Goal: Task Accomplishment & Management: Use online tool/utility

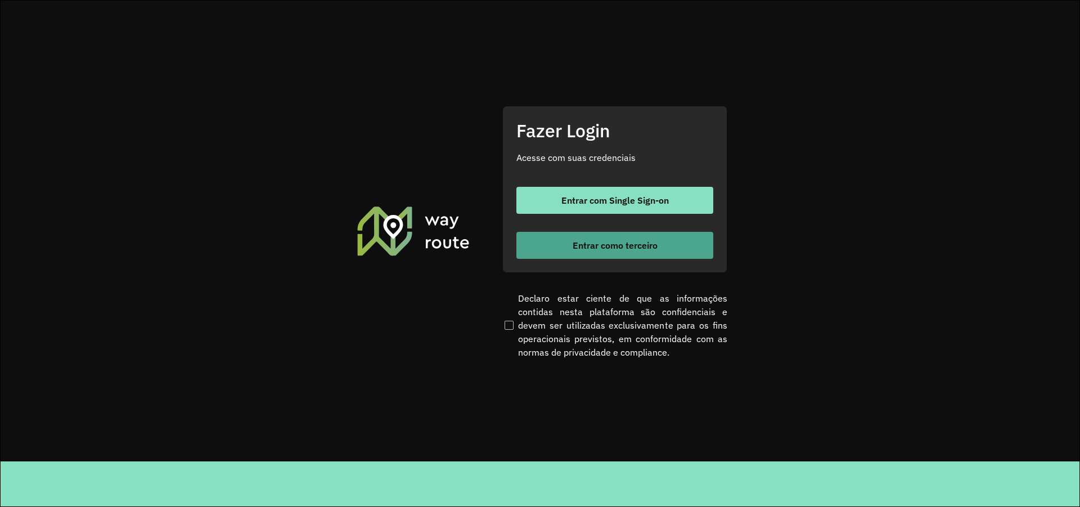
click at [619, 241] on span "Entrar como terceiro" at bounding box center [614, 245] width 85 height 9
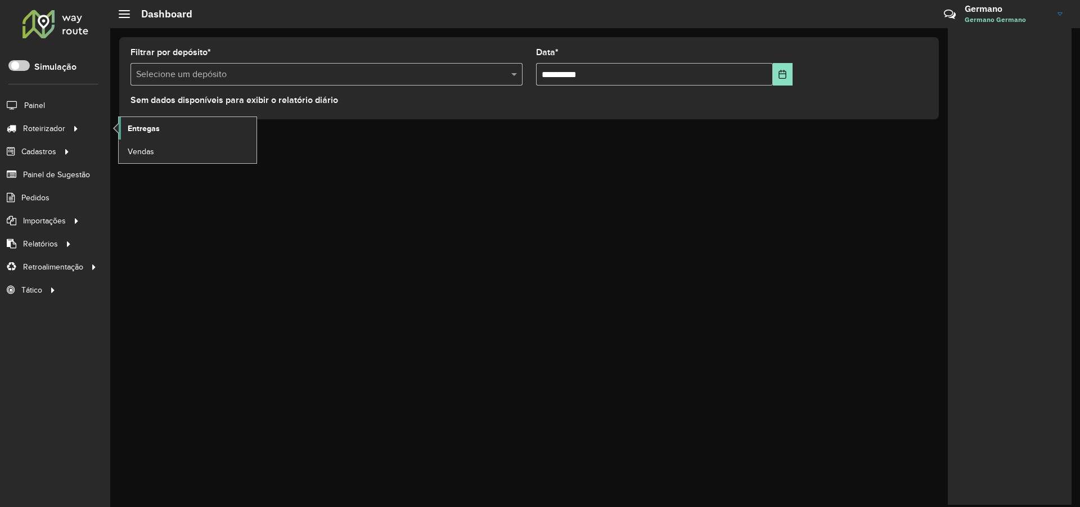
click at [142, 123] on span "Entregas" at bounding box center [144, 129] width 32 height 12
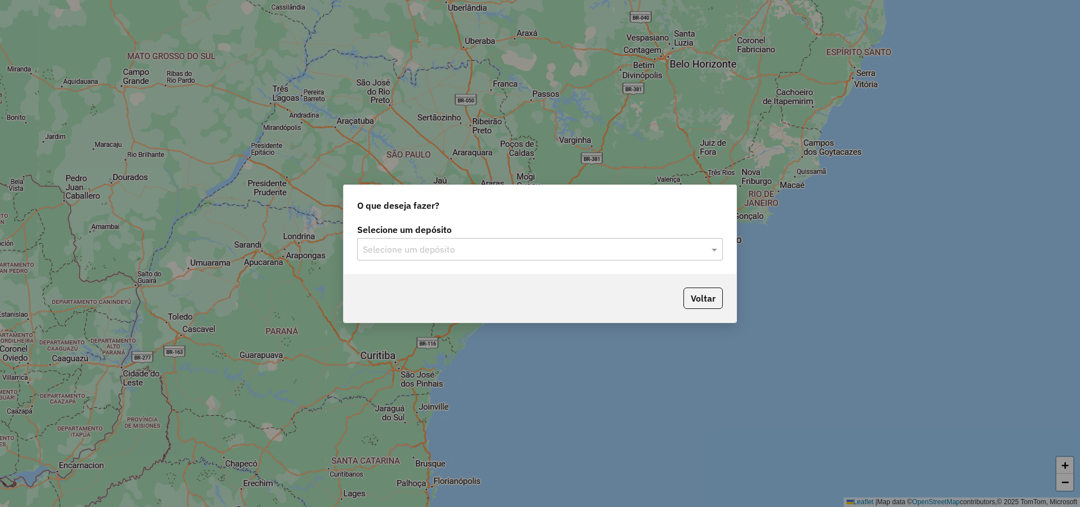
click at [549, 241] on div "Selecione um depósito" at bounding box center [539, 249] width 365 height 22
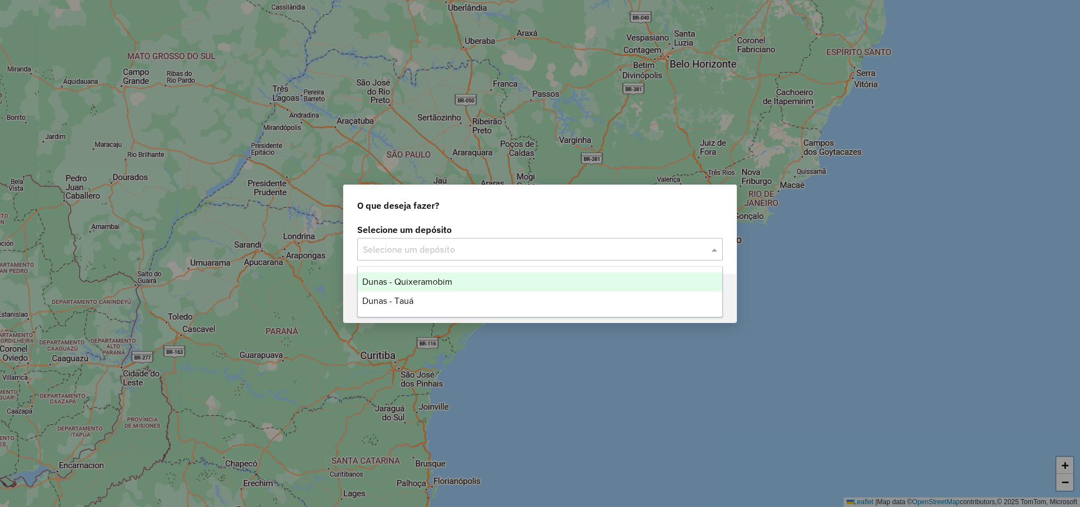
click at [430, 295] on div "Dunas - Tauá" at bounding box center [540, 300] width 364 height 19
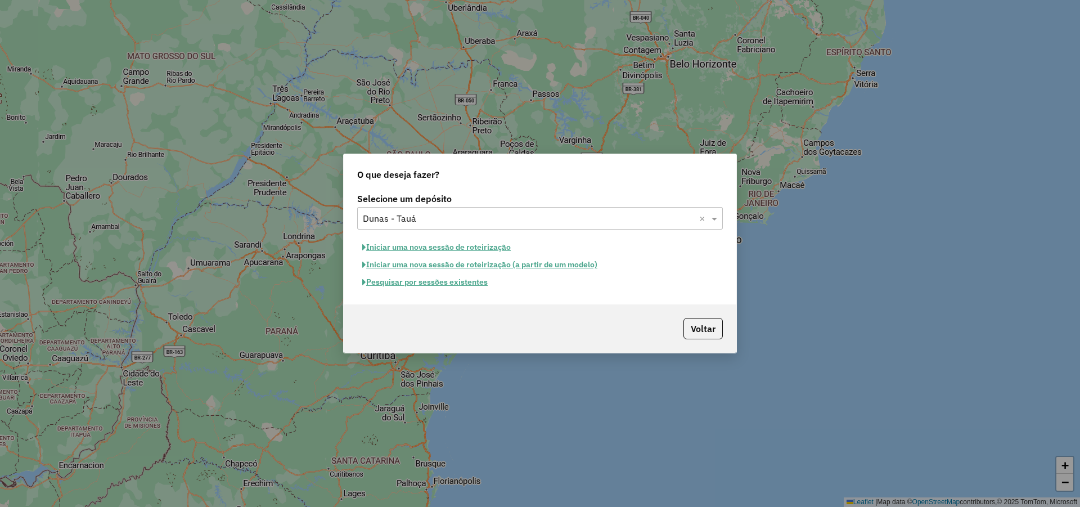
click at [462, 281] on button "Pesquisar por sessões existentes" at bounding box center [425, 281] width 136 height 17
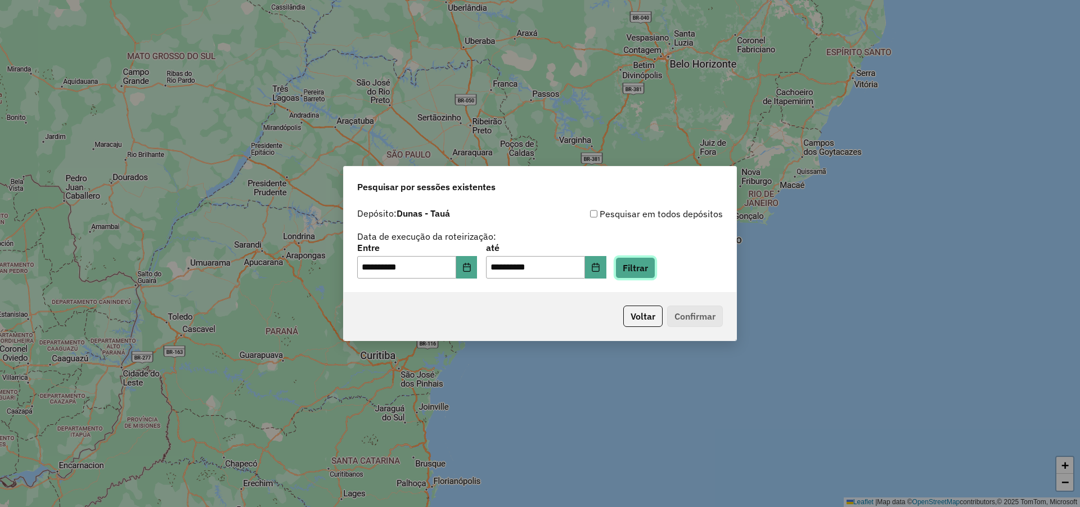
click at [655, 270] on button "Filtrar" at bounding box center [635, 267] width 40 height 21
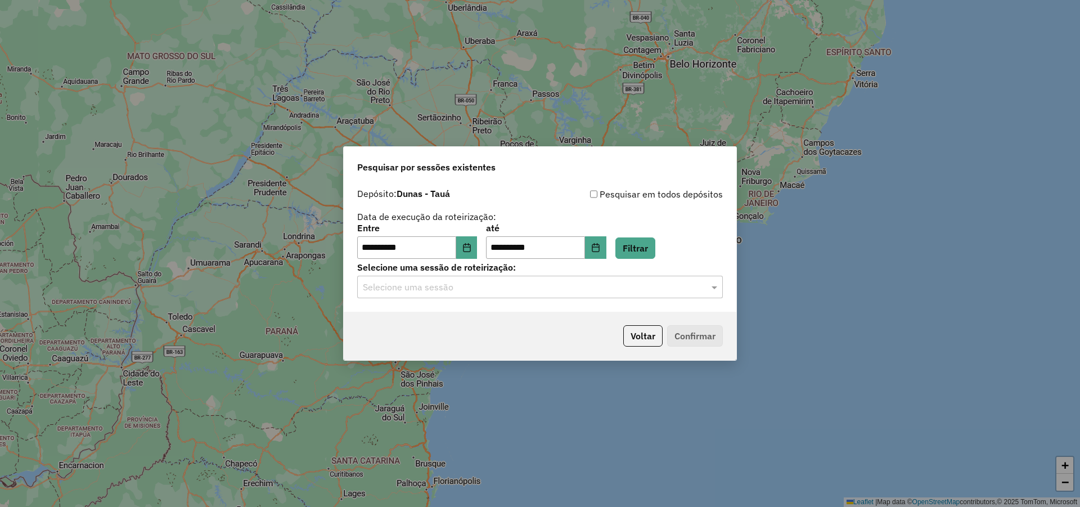
click at [559, 294] on div "Selecione uma sessão" at bounding box center [539, 287] width 365 height 22
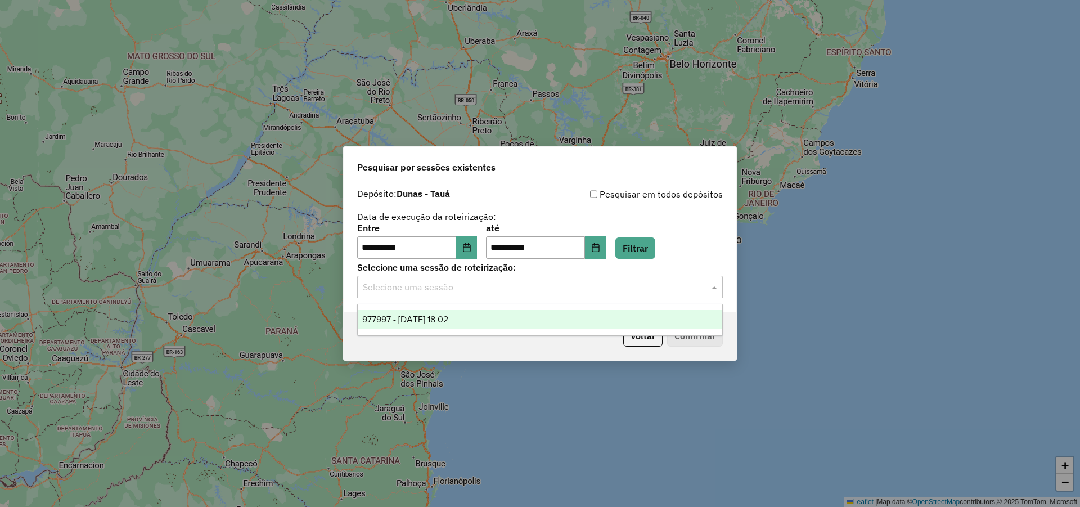
click at [473, 326] on div "977997 - 12/08/2025 18:02" at bounding box center [540, 319] width 364 height 19
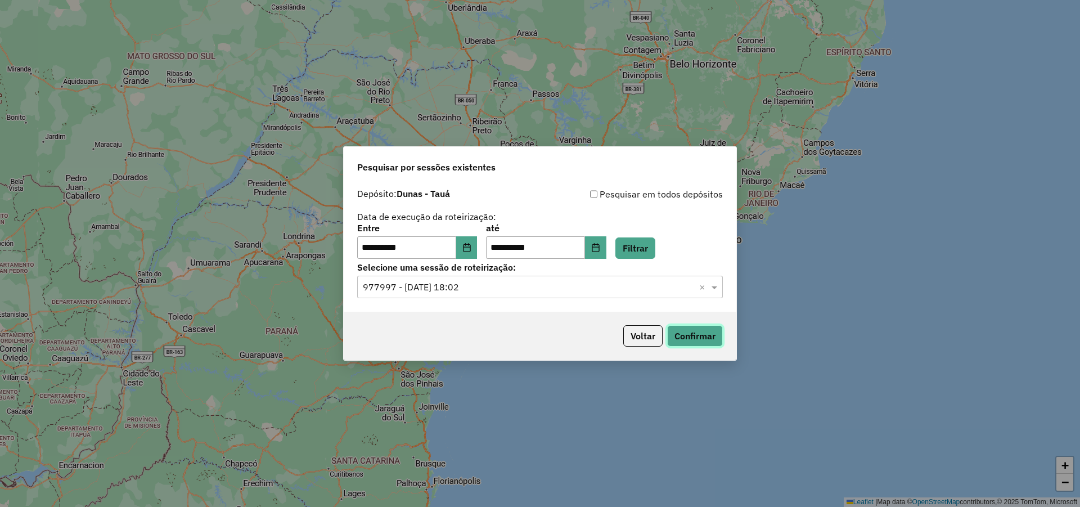
click at [679, 336] on button "Confirmar" at bounding box center [695, 335] width 56 height 21
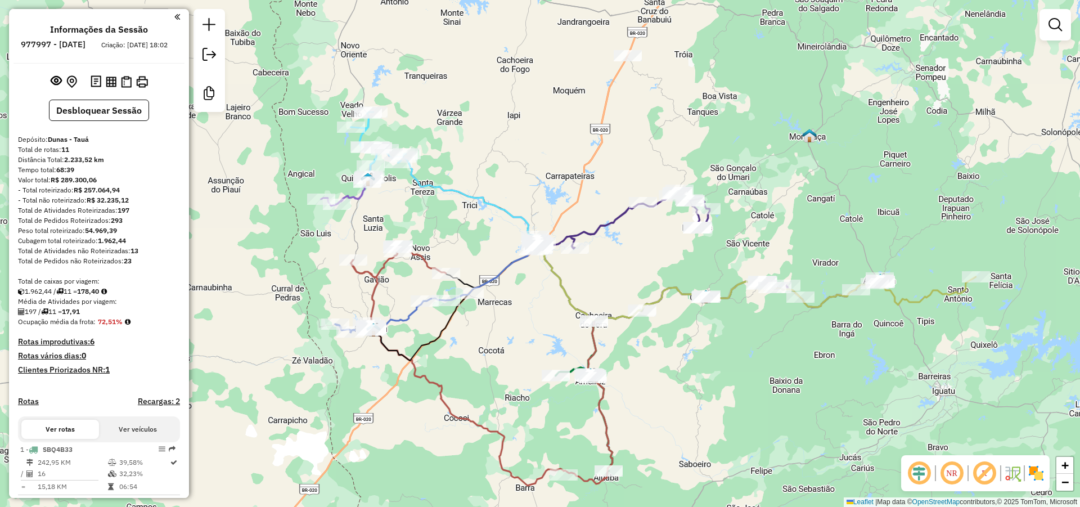
drag, startPoint x: 639, startPoint y: 409, endPoint x: 639, endPoint y: 358, distance: 50.6
click at [639, 358] on div "Janela de atendimento Grade de atendimento Capacidade Transportadoras Veículos …" at bounding box center [540, 253] width 1080 height 507
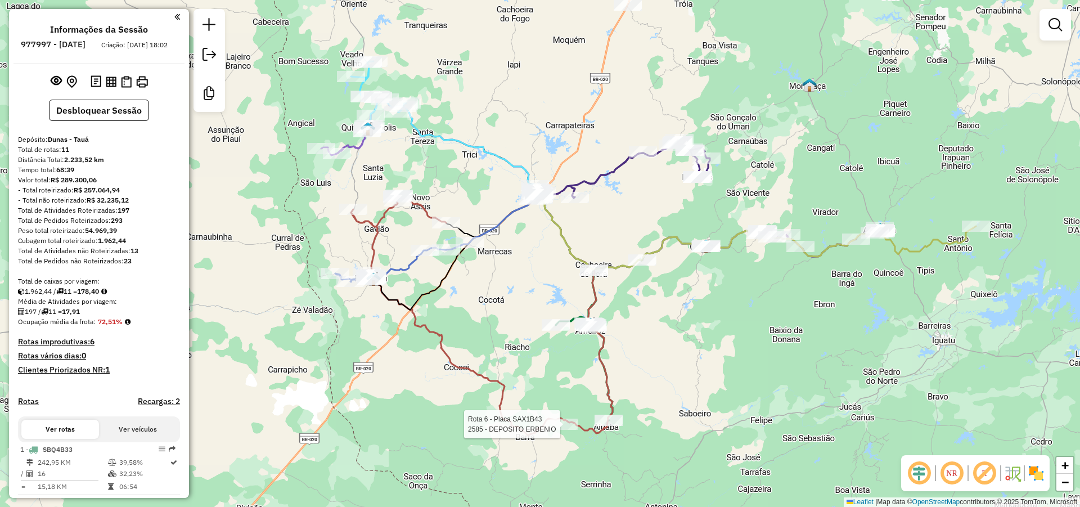
select select "**********"
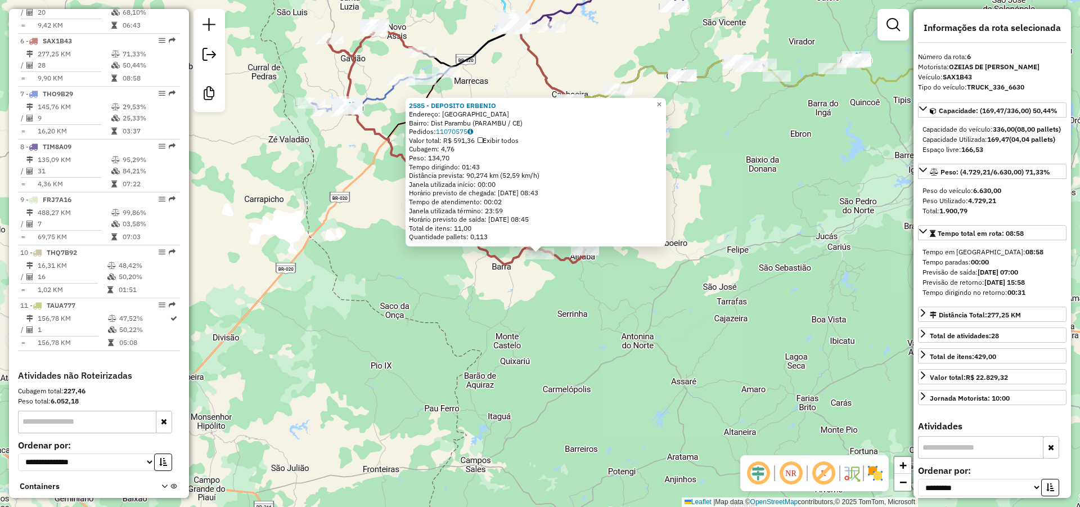
scroll to position [707, 0]
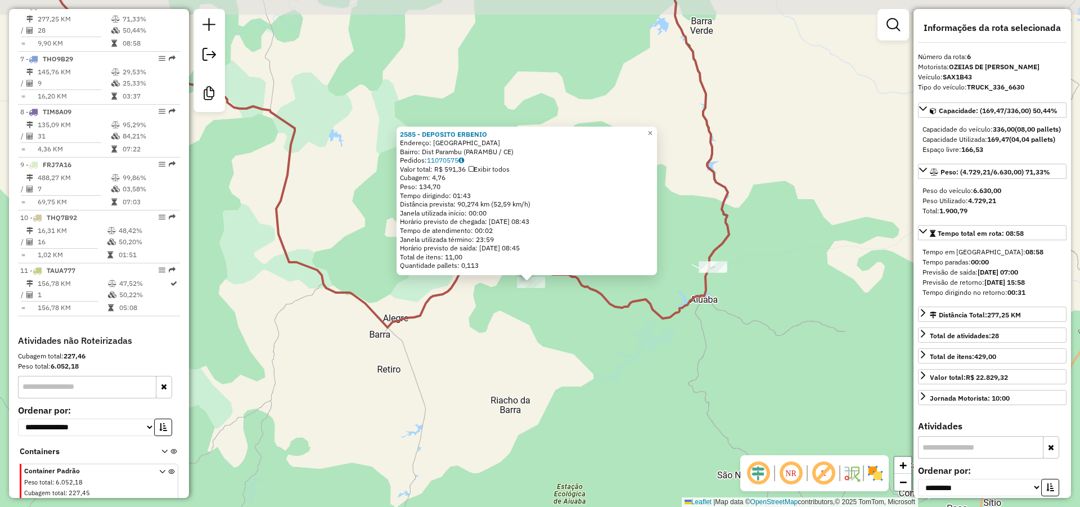
drag, startPoint x: 512, startPoint y: 261, endPoint x: 540, endPoint y: 296, distance: 44.9
click at [540, 296] on div "2585 - DEPOSITO ERBENIO Endereço: [GEOGRAPHIC_DATA]: Dist Parambu ([GEOGRAPHIC_…" at bounding box center [540, 253] width 1080 height 507
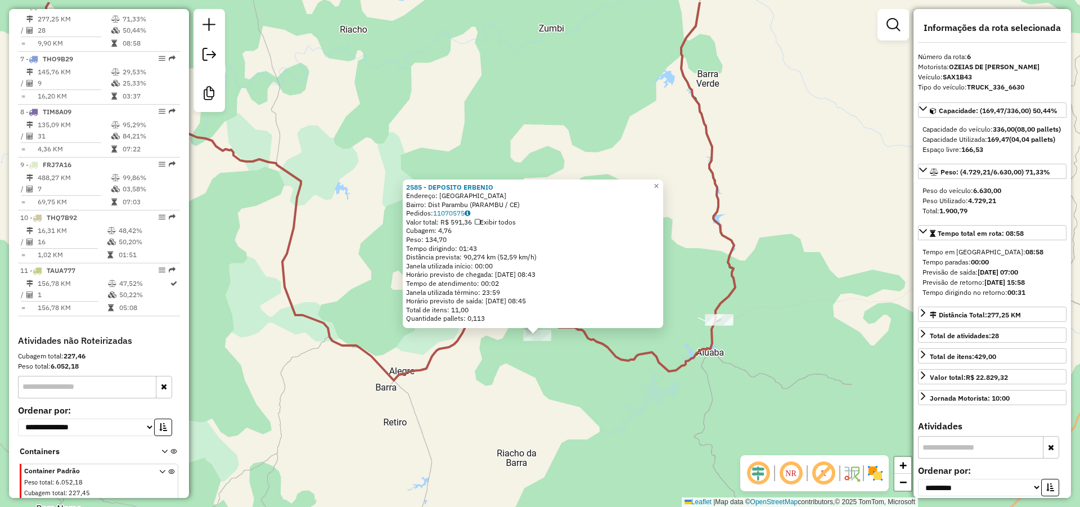
drag, startPoint x: 543, startPoint y: 61, endPoint x: 591, endPoint y: 274, distance: 218.5
click at [589, 278] on div "2585 - DEPOSITO ERBENIO Endereço: [GEOGRAPHIC_DATA]: Dist Parambu ([GEOGRAPHIC_…" at bounding box center [540, 253] width 1080 height 507
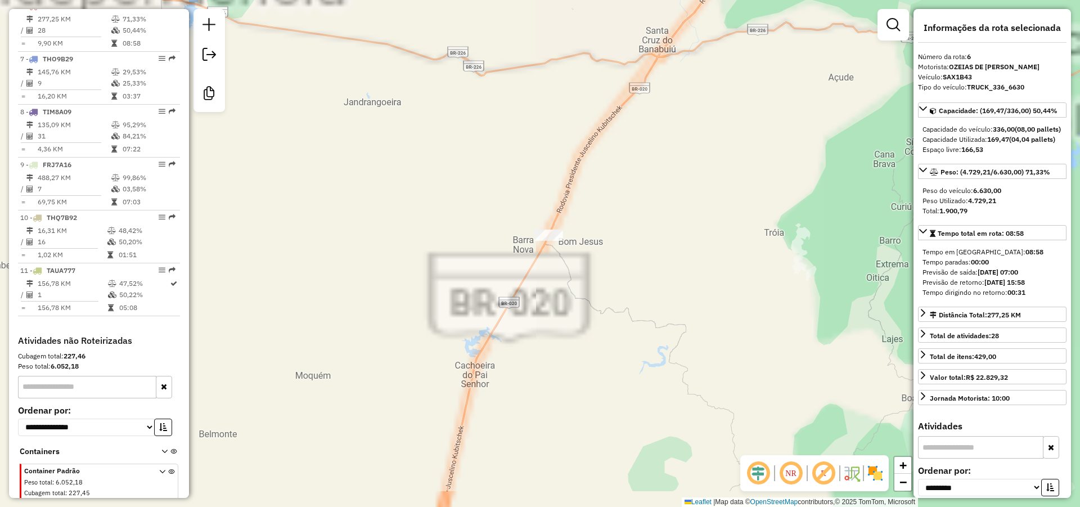
drag, startPoint x: 597, startPoint y: 170, endPoint x: 579, endPoint y: 168, distance: 18.1
click at [589, 134] on div "2585 - DEPOSITO ERBENIO Endereço: [GEOGRAPHIC_DATA]: Dist Parambu ([GEOGRAPHIC_…" at bounding box center [540, 253] width 1080 height 507
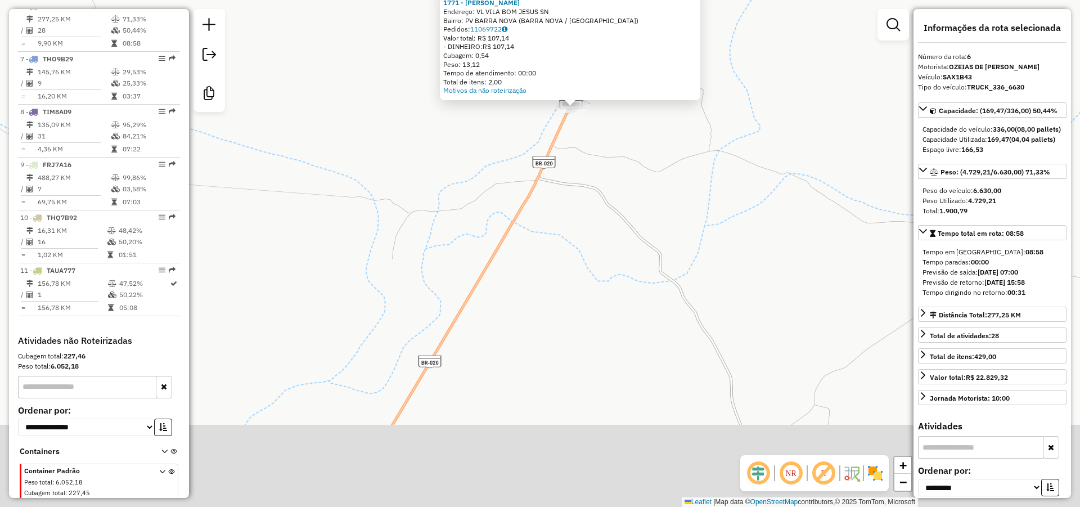
drag, startPoint x: 577, startPoint y: 198, endPoint x: 579, endPoint y: 165, distance: 32.7
click at [577, 168] on div "Atividade não roteirizada 1771 - [PERSON_NAME]: VL VILA BOM JESUS SN Bairro: PV…" at bounding box center [540, 253] width 1080 height 507
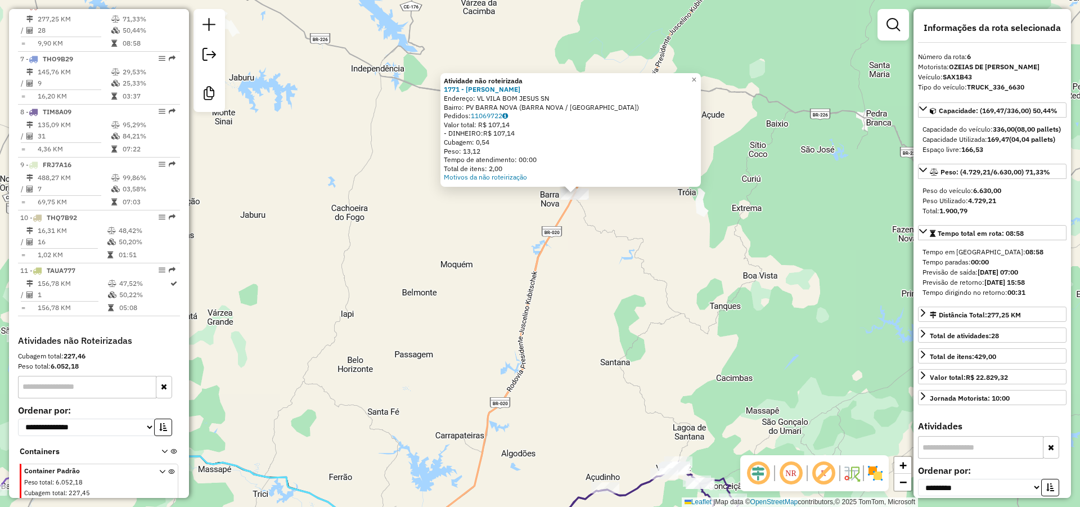
drag, startPoint x: 570, startPoint y: 246, endPoint x: 578, endPoint y: 179, distance: 67.4
click at [577, 180] on div "Atividade não roteirizada 1771 - [PERSON_NAME]: VL VILA BOM JESUS SN Bairro: PV…" at bounding box center [540, 253] width 1080 height 507
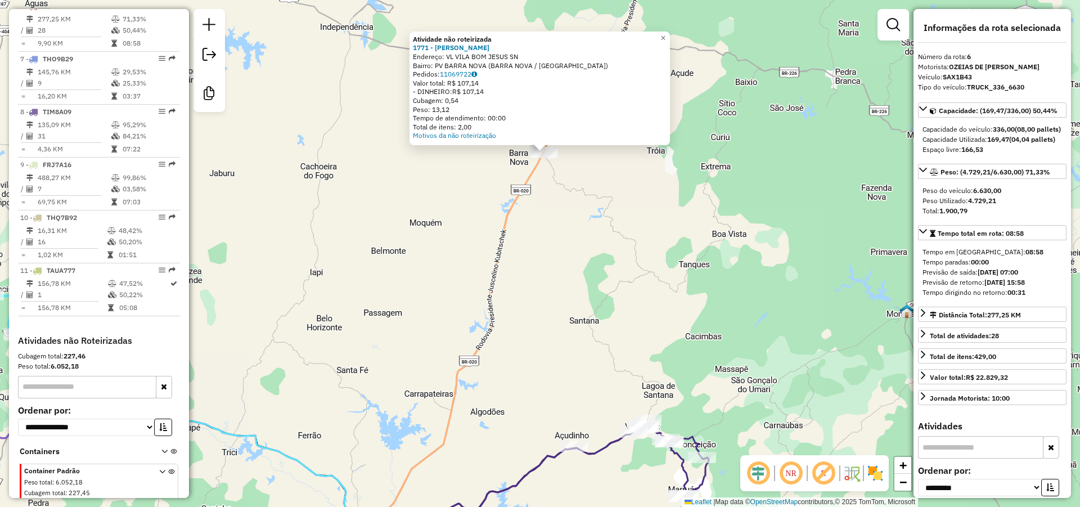
drag, startPoint x: 585, startPoint y: 141, endPoint x: 569, endPoint y: 202, distance: 62.7
click at [570, 200] on div "Atividade não roteirizada 1771 - [PERSON_NAME]: VL VILA BOM JESUS SN Bairro: PV…" at bounding box center [540, 253] width 1080 height 507
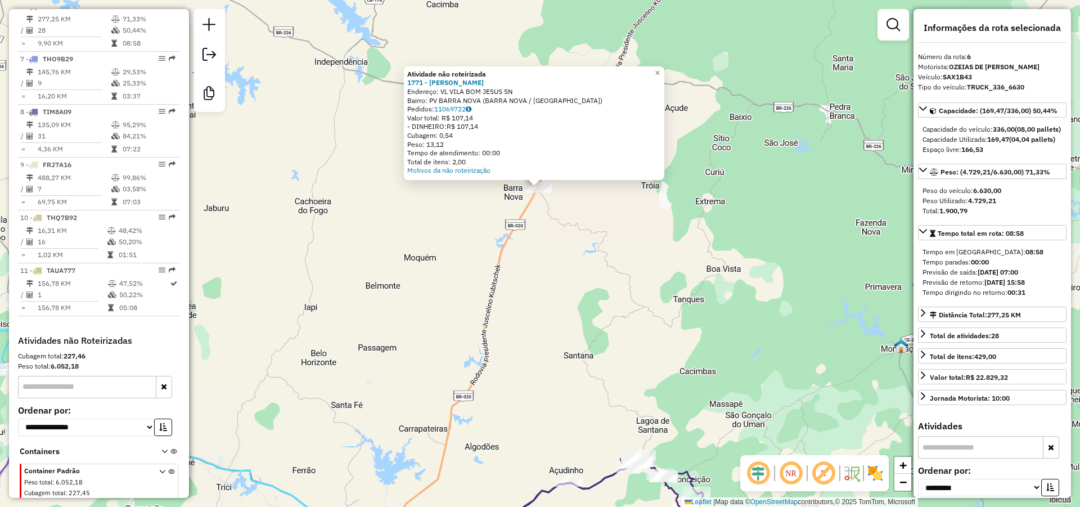
drag, startPoint x: 557, startPoint y: 184, endPoint x: 552, endPoint y: 236, distance: 52.0
click at [552, 236] on div "Atividade não roteirizada 1771 - [PERSON_NAME]: VL VILA BOM JESUS SN Bairro: PV…" at bounding box center [540, 253] width 1080 height 507
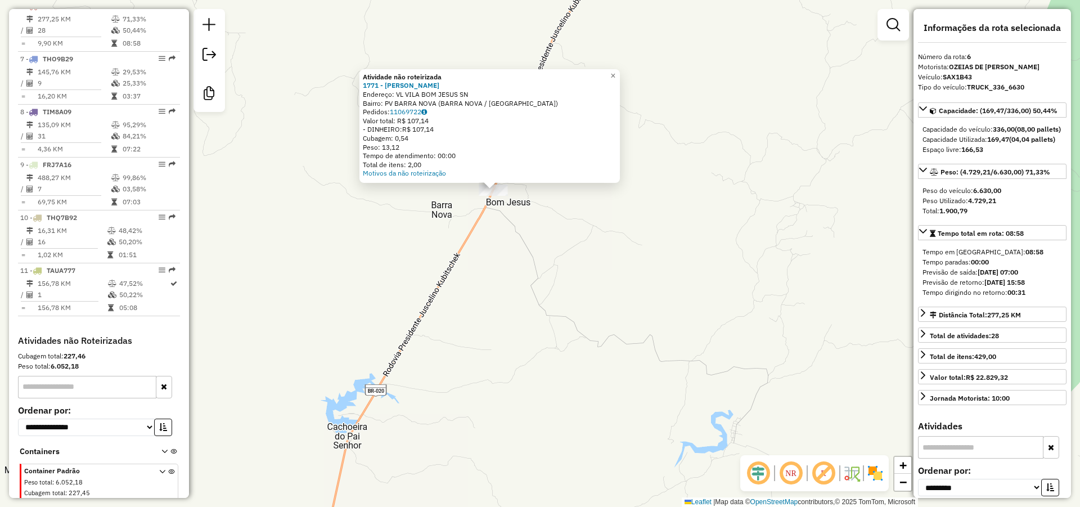
drag, startPoint x: 529, startPoint y: 195, endPoint x: 534, endPoint y: 210, distance: 15.7
click at [533, 208] on div "Atividade não roteirizada 1771 - [PERSON_NAME]: VL VILA BOM JESUS SN Bairro: PV…" at bounding box center [540, 253] width 1080 height 507
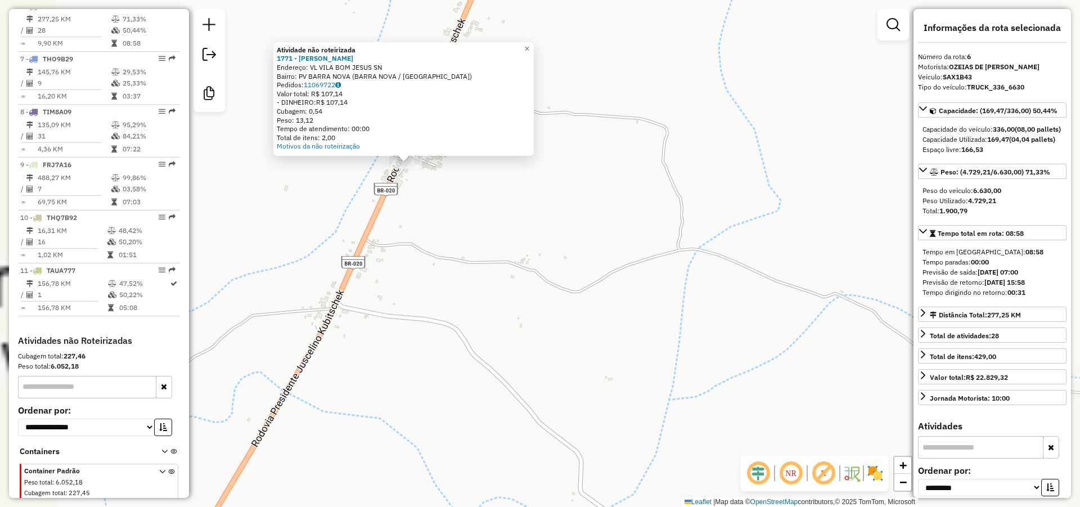
drag, startPoint x: 601, startPoint y: 244, endPoint x: 657, endPoint y: 247, distance: 55.7
click at [657, 249] on div "Atividade não roteirizada 1771 - [PERSON_NAME]: VL VILA BOM JESUS SN Bairro: PV…" at bounding box center [540, 253] width 1080 height 507
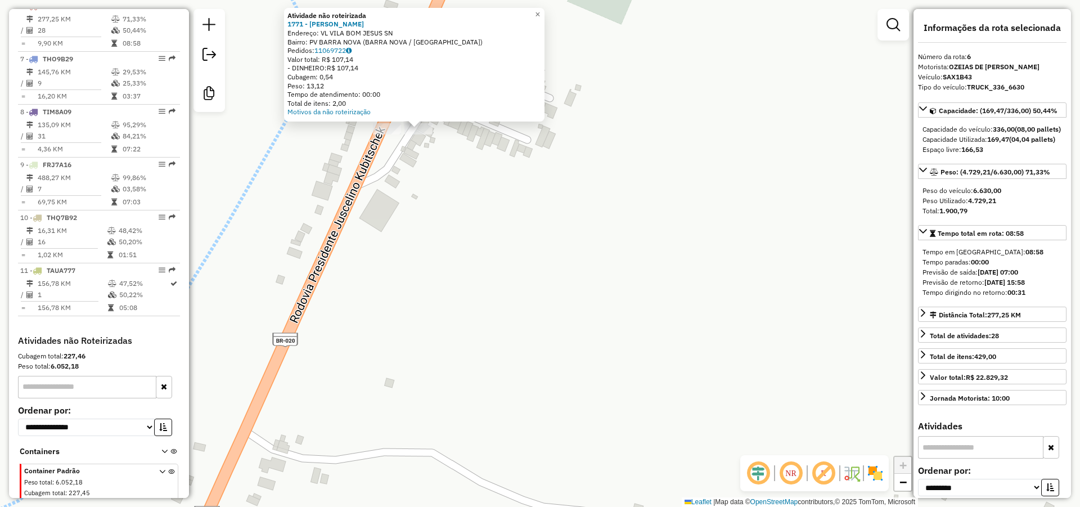
drag, startPoint x: 405, startPoint y: 161, endPoint x: 452, endPoint y: 184, distance: 52.3
click at [445, 180] on div "Atividade não roteirizada 1771 - [PERSON_NAME]: VL VILA BOM JESUS SN Bairro: PV…" at bounding box center [540, 253] width 1080 height 507
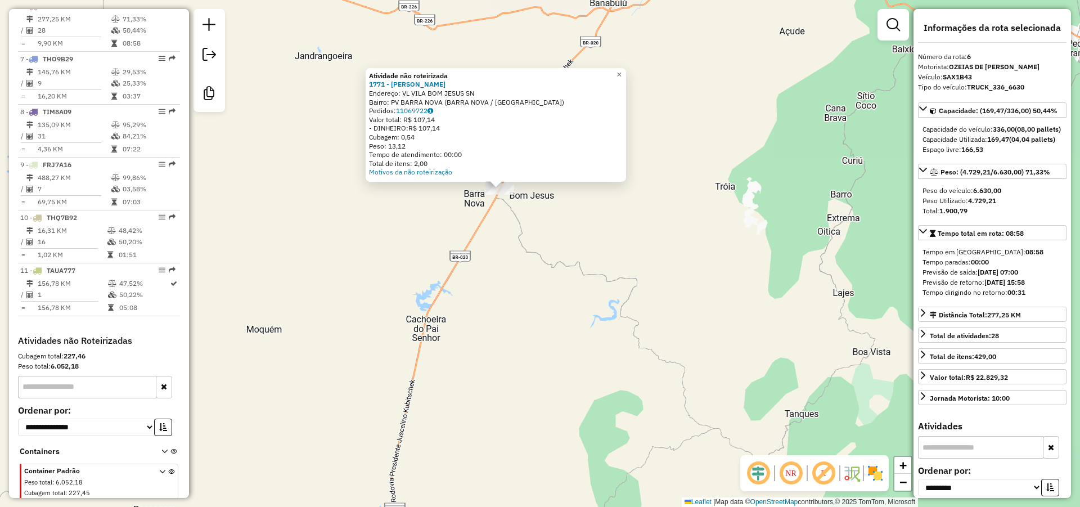
drag, startPoint x: 516, startPoint y: 247, endPoint x: 522, endPoint y: 225, distance: 22.4
click at [522, 227] on div "Atividade não roteirizada 1771 - [PERSON_NAME]: VL VILA BOM JESUS SN Bairro: PV…" at bounding box center [540, 253] width 1080 height 507
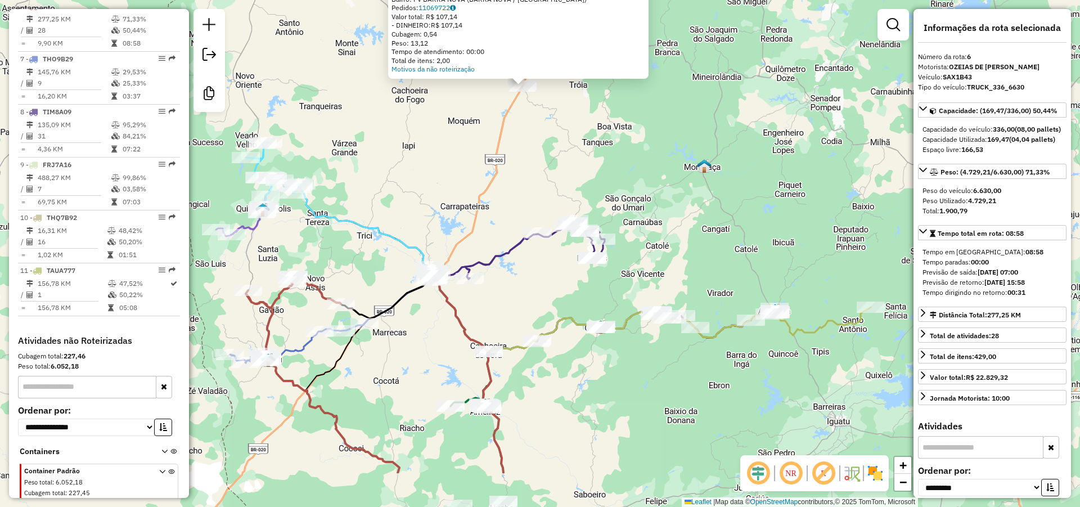
drag, startPoint x: 521, startPoint y: 222, endPoint x: 527, endPoint y: 198, distance: 23.7
click at [527, 199] on div "Atividade não roteirizada 1771 - [PERSON_NAME]: VL VILA BOM JESUS SN Bairro: PV…" at bounding box center [540, 253] width 1080 height 507
drag, startPoint x: 575, startPoint y: 290, endPoint x: 548, endPoint y: 307, distance: 32.6
click at [548, 307] on div "Atividade não roteirizada 1771 - [PERSON_NAME]: VL VILA BOM JESUS SN Bairro: PV…" at bounding box center [540, 253] width 1080 height 507
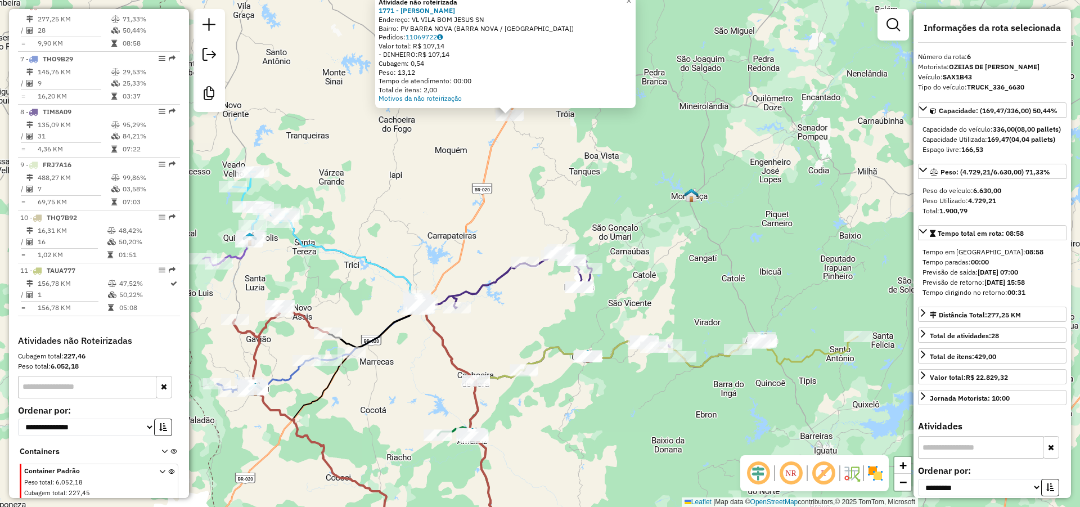
drag, startPoint x: 531, startPoint y: 198, endPoint x: 575, endPoint y: 91, distance: 115.5
click at [574, 93] on div "Atividade não roteirizada 1771 - [PERSON_NAME]: VL VILA BOM JESUS SN Bairro: PV…" at bounding box center [540, 253] width 1080 height 507
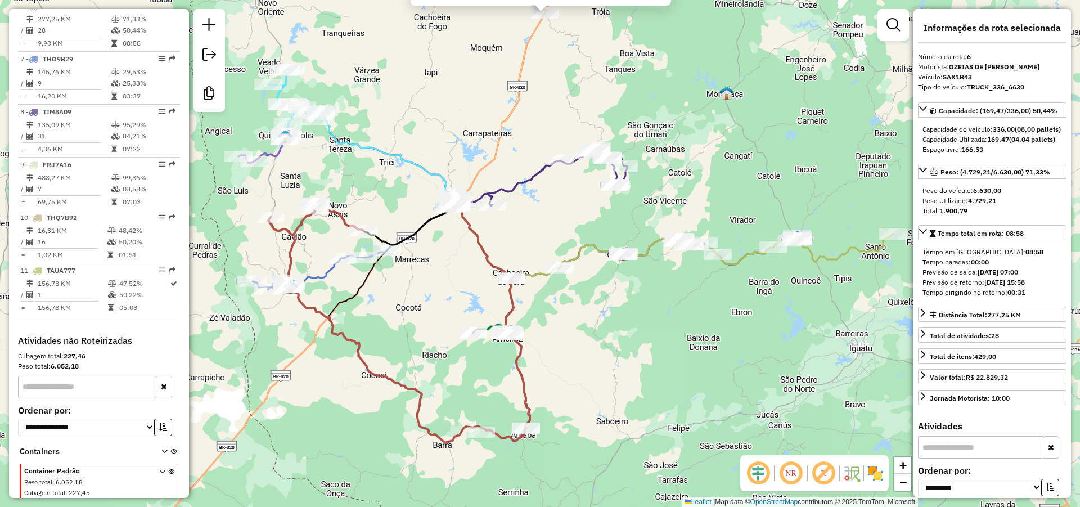
drag, startPoint x: 594, startPoint y: 215, endPoint x: 598, endPoint y: 195, distance: 21.1
click at [598, 193] on div "Atividade não roteirizada 1771 - [PERSON_NAME]: VL VILA BOM JESUS SN Bairro: PV…" at bounding box center [540, 253] width 1080 height 507
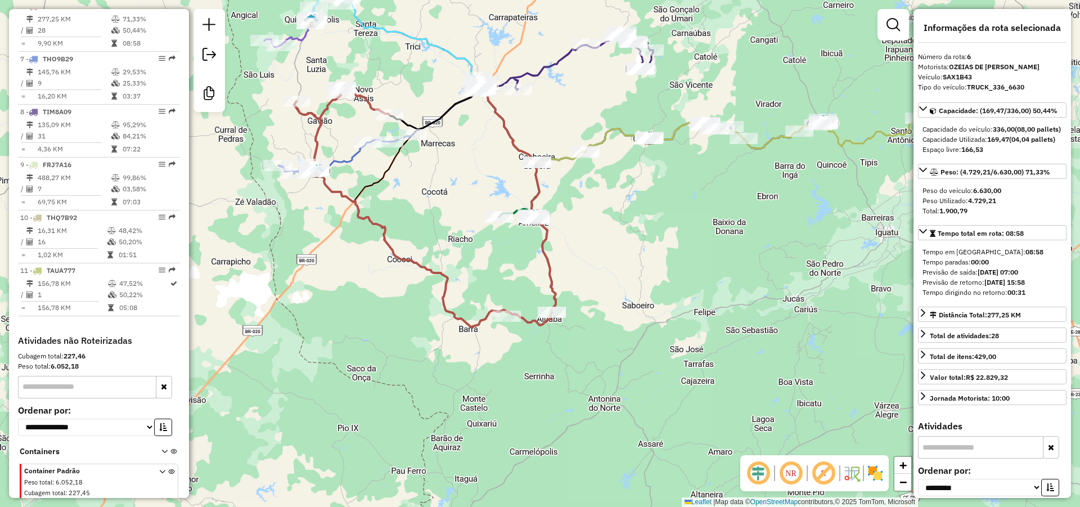
drag, startPoint x: 598, startPoint y: 260, endPoint x: 597, endPoint y: 288, distance: 28.1
click at [597, 288] on div "Atividade não roteirizada 1771 - [PERSON_NAME]: VL VILA BOM JESUS SN Bairro: PV…" at bounding box center [540, 253] width 1080 height 507
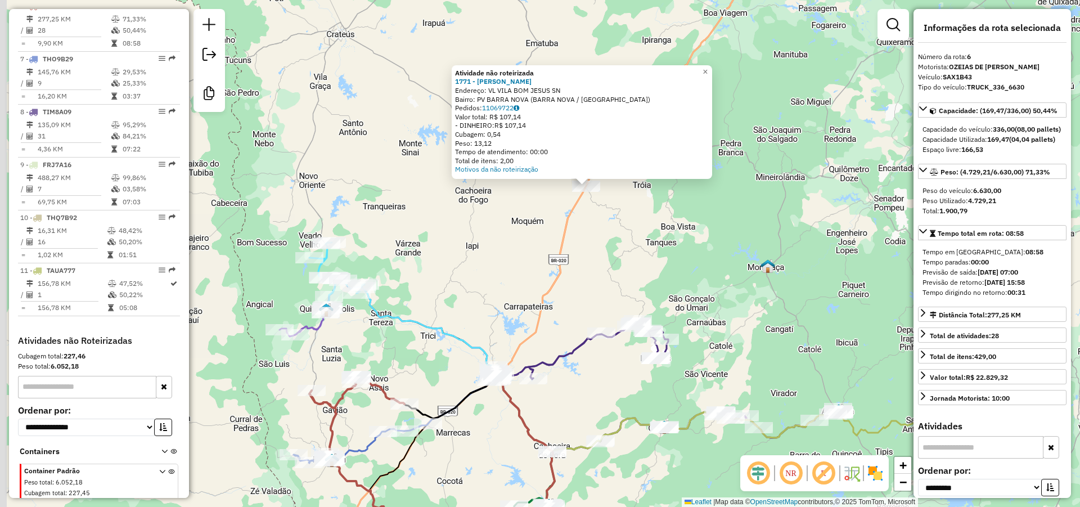
drag, startPoint x: 468, startPoint y: 34, endPoint x: 561, endPoint y: 274, distance: 257.9
click at [487, 314] on div "Atividade não roteirizada 1771 - [PERSON_NAME]: VL VILA BOM JESUS SN Bairro: PV…" at bounding box center [540, 253] width 1080 height 507
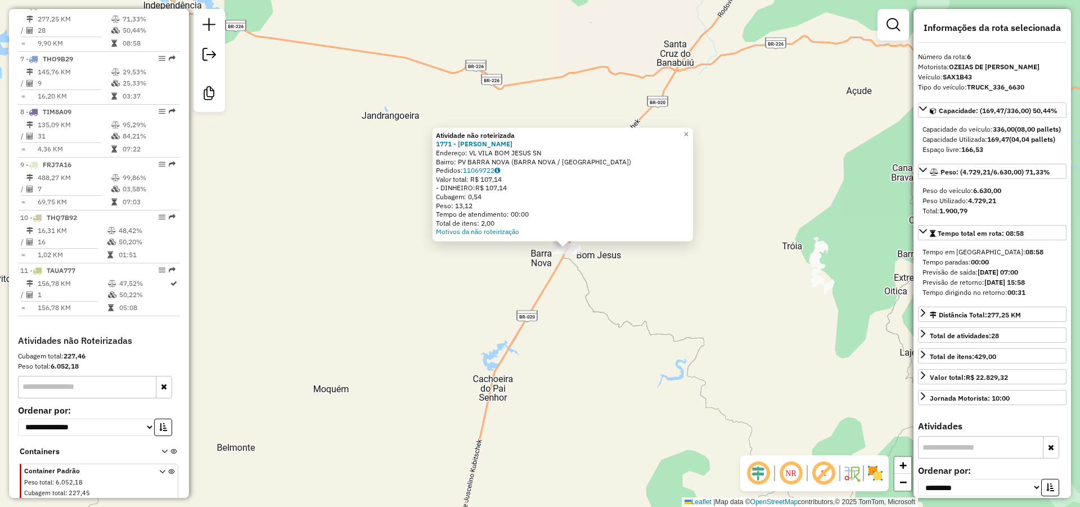
drag, startPoint x: 594, startPoint y: 210, endPoint x: 568, endPoint y: 267, distance: 61.9
click at [570, 266] on div "Atividade não roteirizada 1771 - [PERSON_NAME]: VL VILA BOM JESUS SN Bairro: PV…" at bounding box center [540, 253] width 1080 height 507
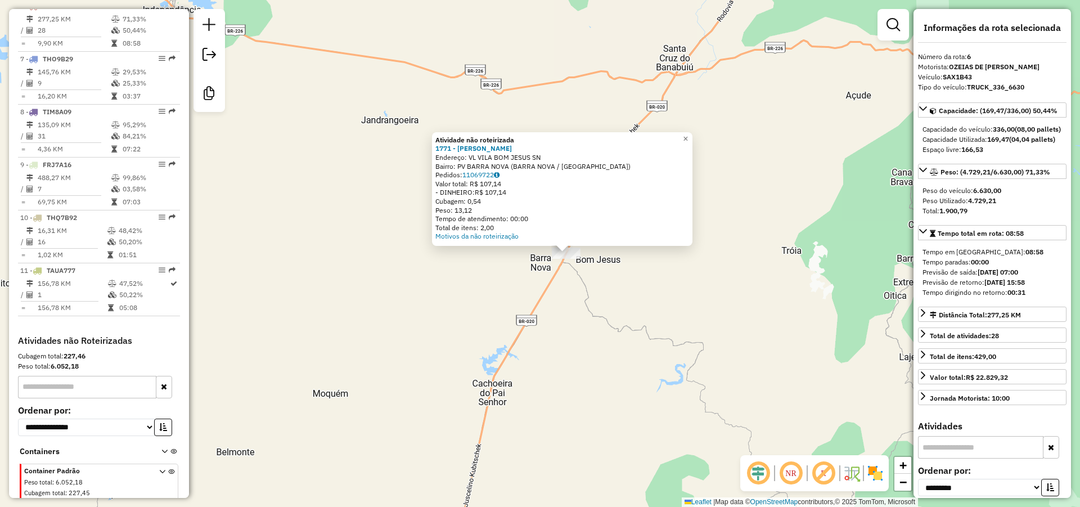
drag, startPoint x: 579, startPoint y: 290, endPoint x: 576, endPoint y: 300, distance: 10.0
click at [576, 300] on div "Atividade não roteirizada 1771 - [PERSON_NAME]: VL VILA BOM JESUS SN Bairro: PV…" at bounding box center [540, 253] width 1080 height 507
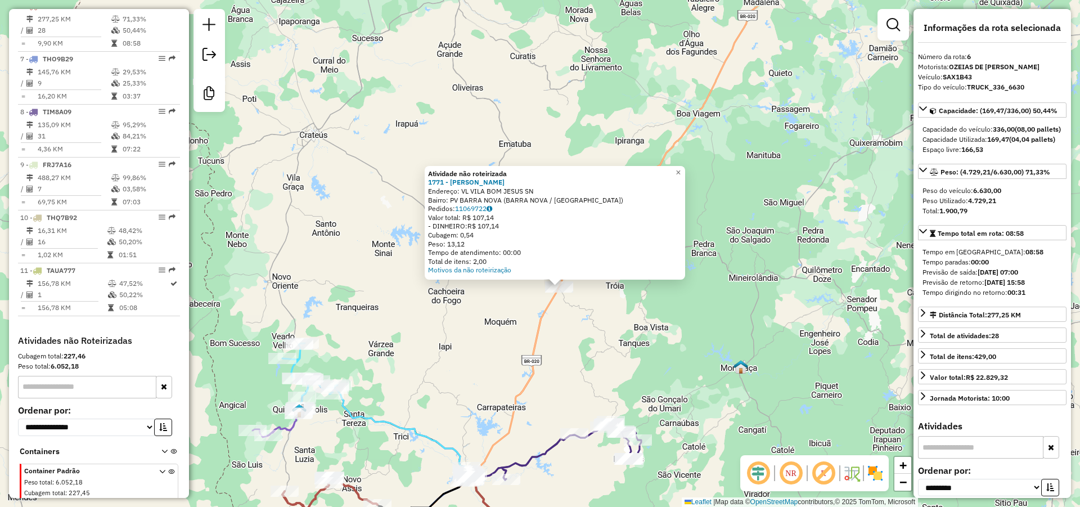
drag, startPoint x: 575, startPoint y: 302, endPoint x: 566, endPoint y: 313, distance: 14.4
click at [566, 313] on div "Atividade não roteirizada 1771 - [PERSON_NAME]: VL VILA BOM JESUS SN Bairro: PV…" at bounding box center [540, 253] width 1080 height 507
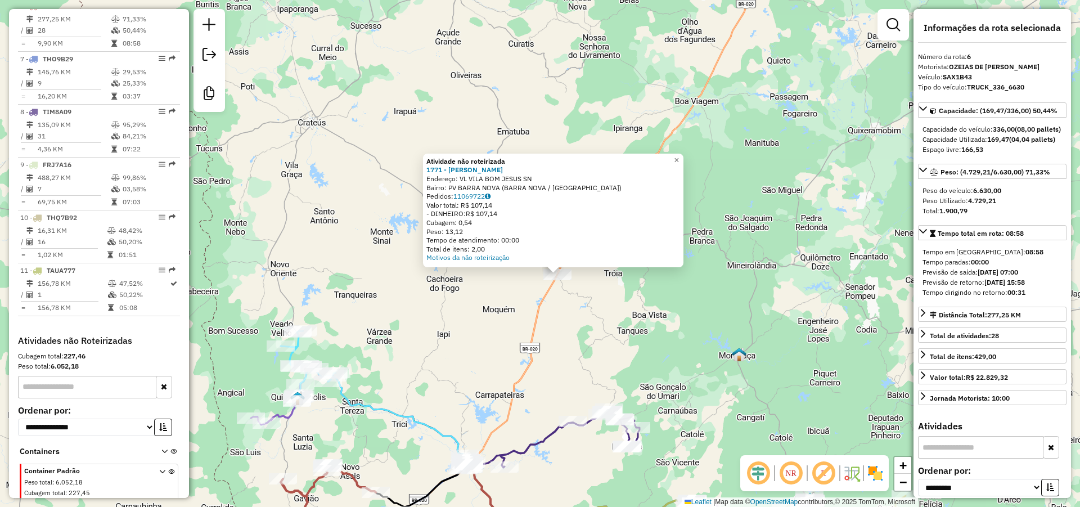
drag, startPoint x: 563, startPoint y: 331, endPoint x: 562, endPoint y: 315, distance: 15.8
click at [562, 318] on div "Atividade não roteirizada 1771 - [PERSON_NAME]: VL VILA BOM JESUS SN Bairro: PV…" at bounding box center [540, 253] width 1080 height 507
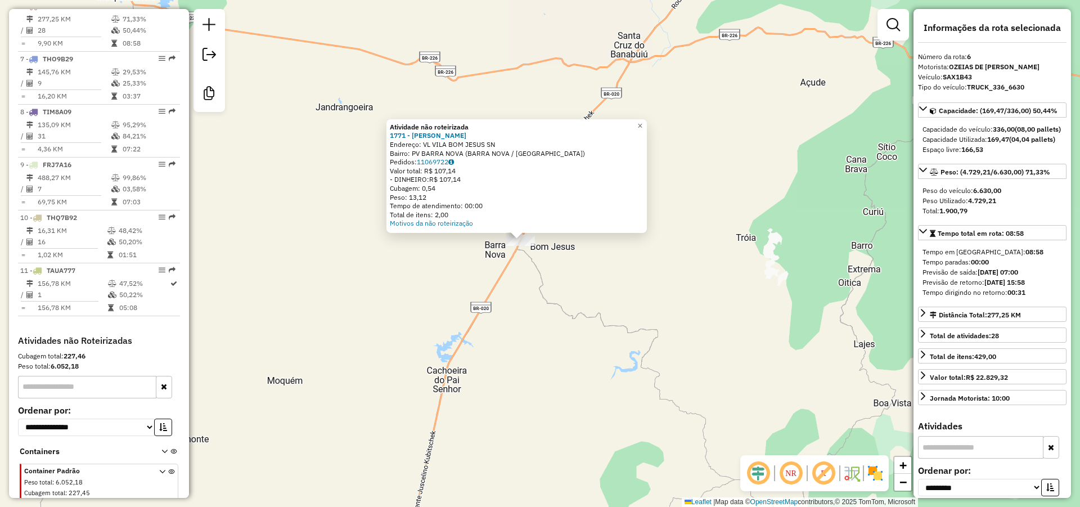
drag, startPoint x: 542, startPoint y: 264, endPoint x: 538, endPoint y: 279, distance: 15.1
click at [538, 279] on div "Atividade não roteirizada 1771 - [PERSON_NAME]: VL VILA BOM JESUS SN Bairro: PV…" at bounding box center [540, 253] width 1080 height 507
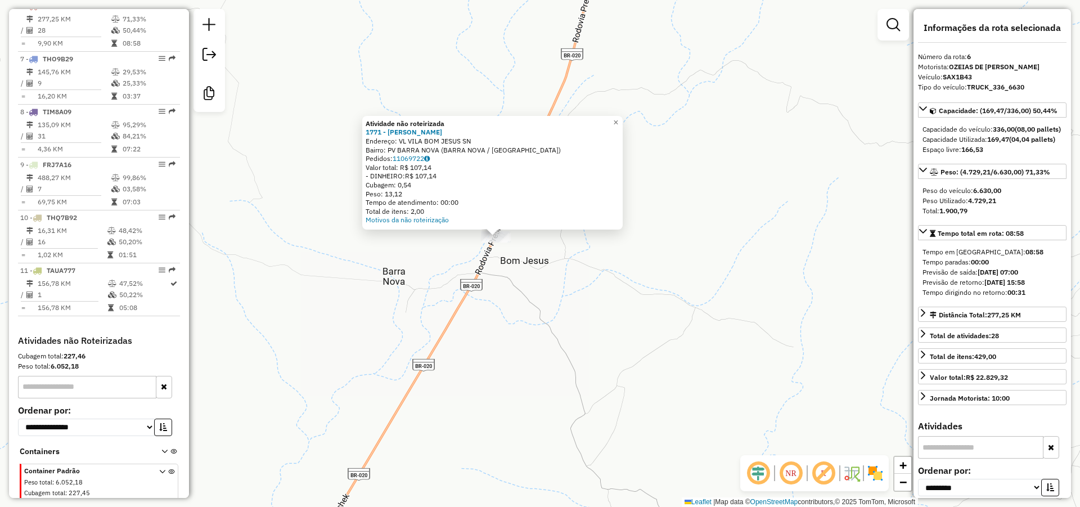
drag, startPoint x: 516, startPoint y: 223, endPoint x: 518, endPoint y: 267, distance: 44.5
click at [518, 267] on div "Atividade não roteirizada 1771 - [PERSON_NAME]: VL VILA BOM JESUS SN Bairro: PV…" at bounding box center [540, 253] width 1080 height 507
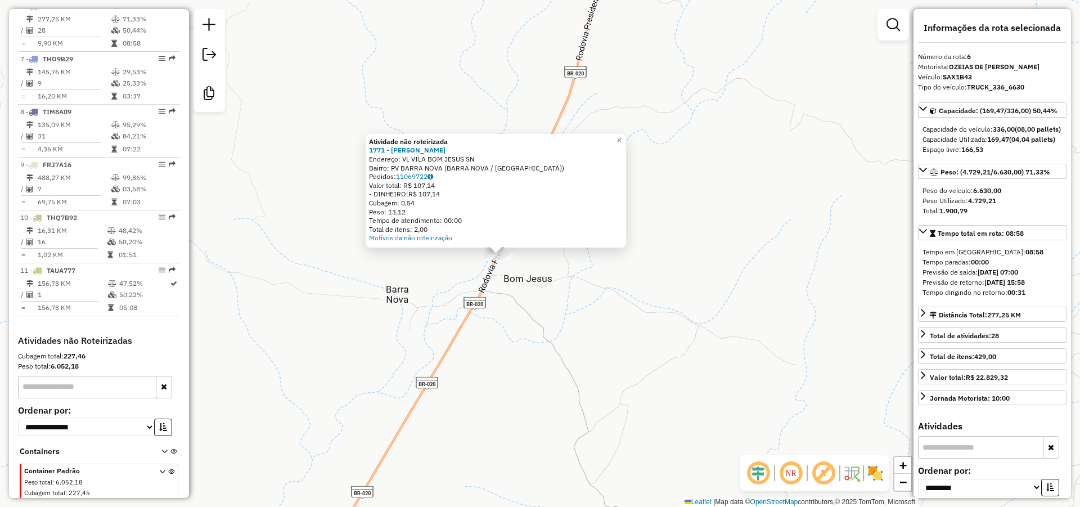
drag, startPoint x: 508, startPoint y: 251, endPoint x: 512, endPoint y: 271, distance: 20.1
click at [512, 271] on div "Atividade não roteirizada 1771 - [PERSON_NAME]: VL VILA BOM JESUS SN Bairro: PV…" at bounding box center [540, 253] width 1080 height 507
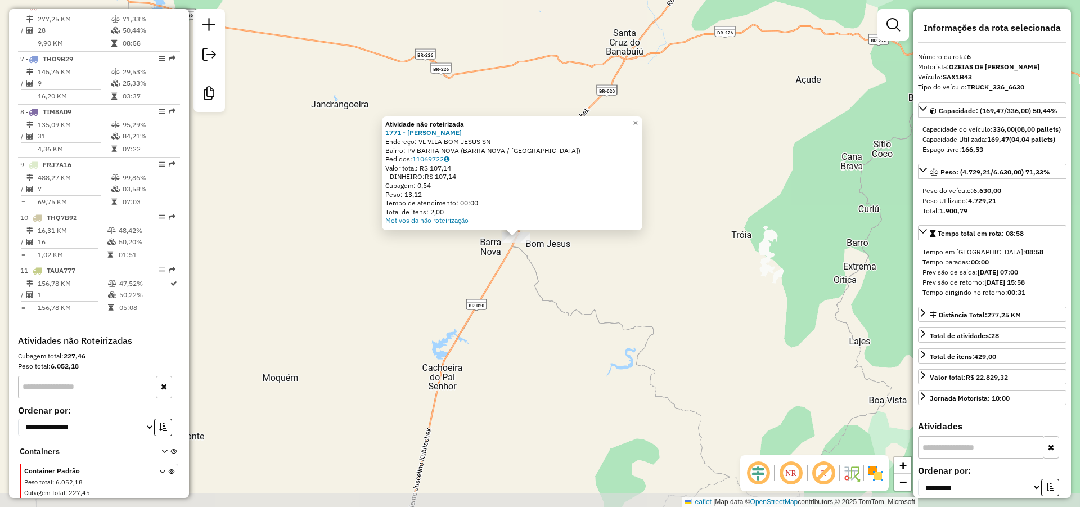
drag, startPoint x: 513, startPoint y: 326, endPoint x: 521, endPoint y: 289, distance: 37.5
click at [521, 290] on div "Atividade não roteirizada 1771 - [PERSON_NAME]: VL VILA BOM JESUS SN Bairro: PV…" at bounding box center [540, 253] width 1080 height 507
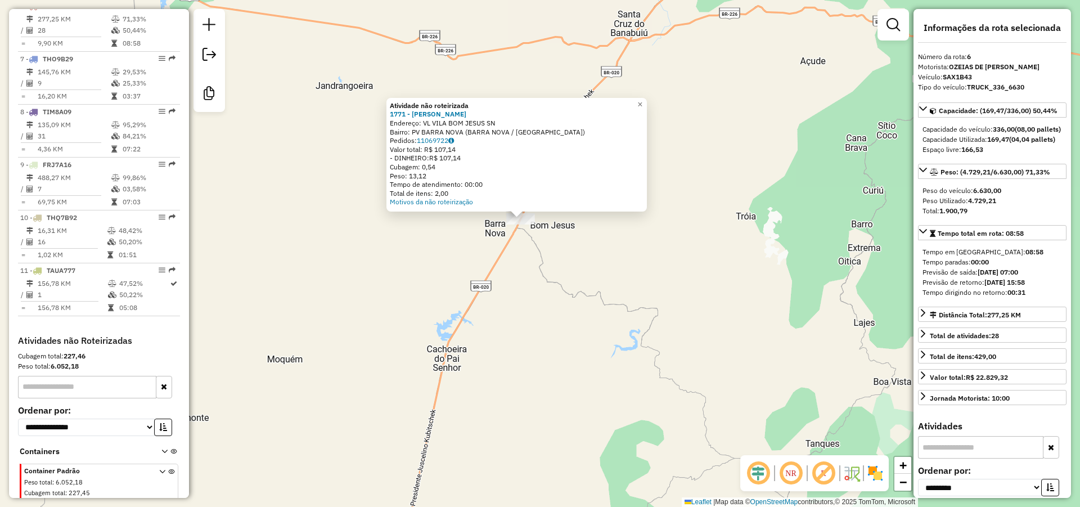
drag, startPoint x: 521, startPoint y: 301, endPoint x: 523, endPoint y: 288, distance: 12.7
click at [523, 288] on div "Atividade não roteirizada 1771 - [PERSON_NAME]: VL VILA BOM JESUS SN Bairro: PV…" at bounding box center [540, 253] width 1080 height 507
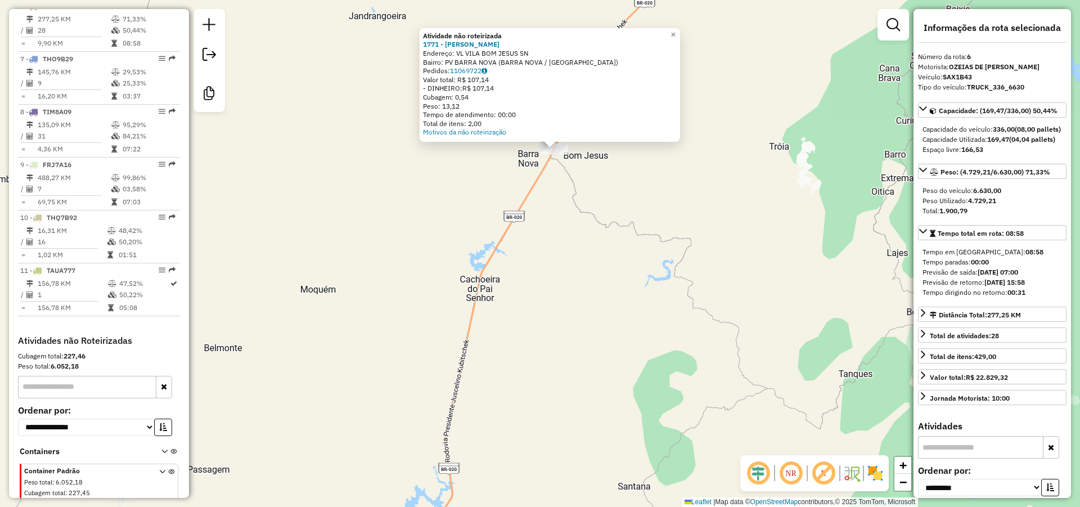
drag, startPoint x: 535, startPoint y: 242, endPoint x: 593, endPoint y: 107, distance: 147.2
click at [592, 112] on div "Atividade não roteirizada 1771 - [PERSON_NAME]: VL VILA BOM JESUS SN Bairro: PV…" at bounding box center [540, 253] width 1080 height 507
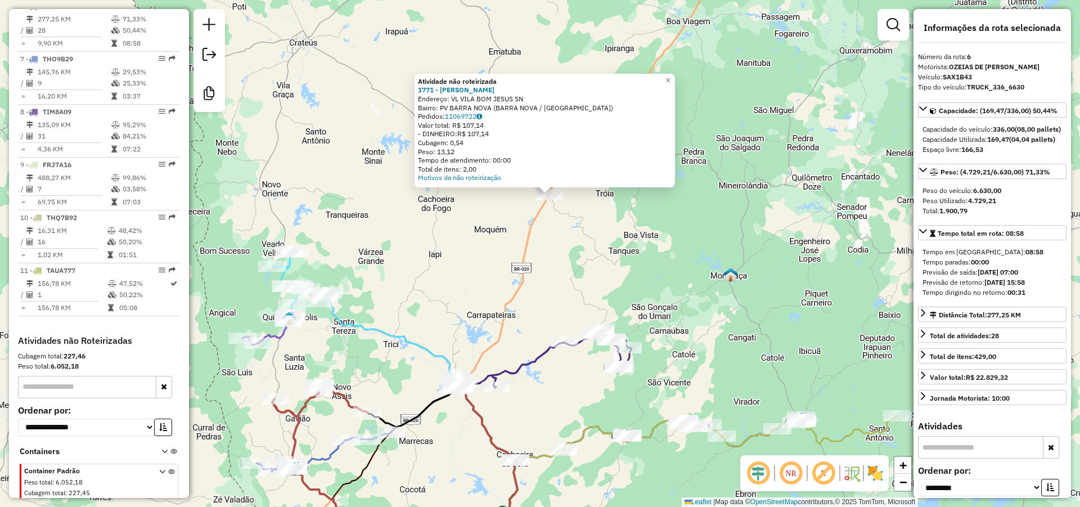
drag, startPoint x: 574, startPoint y: 238, endPoint x: 538, endPoint y: 273, distance: 50.1
click at [544, 268] on div "Atividade não roteirizada 1771 - [PERSON_NAME]: VL VILA BOM JESUS SN Bairro: PV…" at bounding box center [540, 253] width 1080 height 507
click at [546, 265] on div "Atividade não roteirizada 1771 - [PERSON_NAME]: VL VILA BOM JESUS SN Bairro: PV…" at bounding box center [540, 253] width 1080 height 507
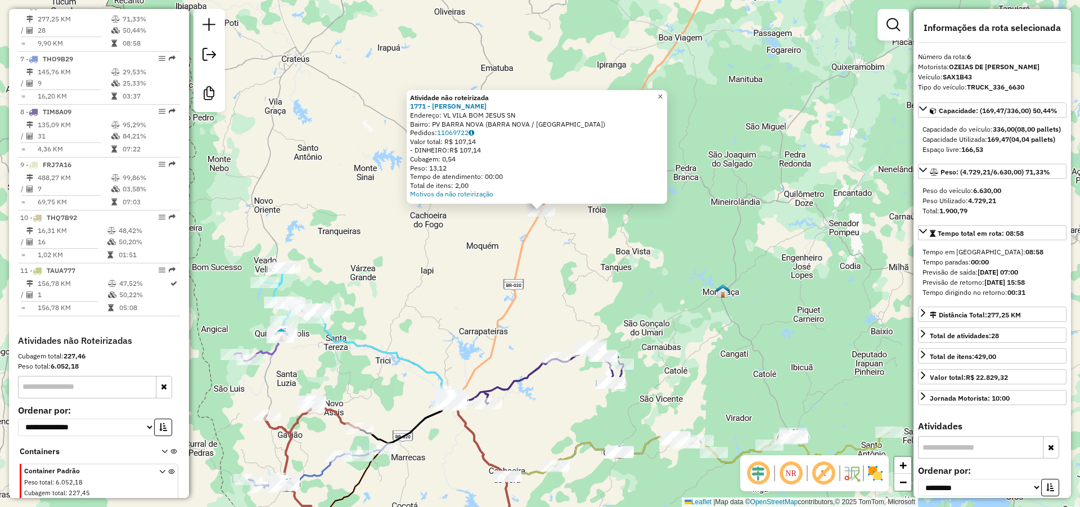
click at [662, 92] on span "×" at bounding box center [659, 97] width 5 height 10
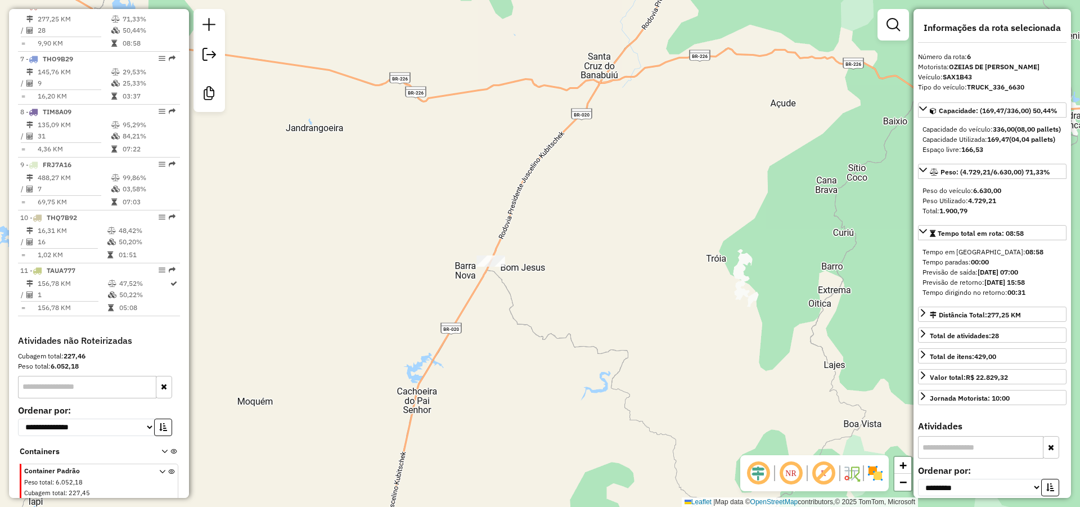
drag, startPoint x: 567, startPoint y: 192, endPoint x: 562, endPoint y: 237, distance: 45.2
click at [563, 236] on div "Janela de atendimento Grade de atendimento Capacidade Transportadoras Veículos …" at bounding box center [540, 253] width 1080 height 507
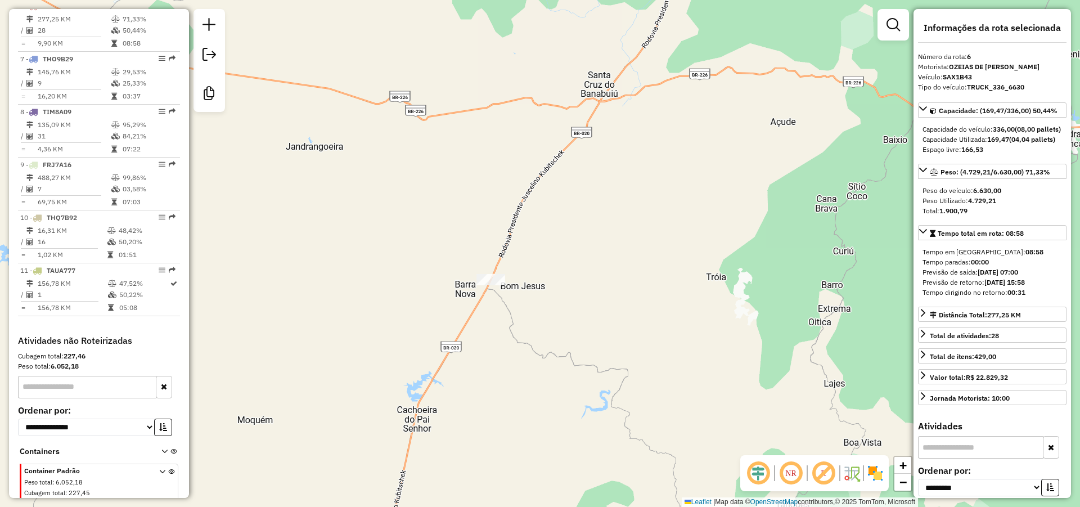
drag, startPoint x: 537, startPoint y: 213, endPoint x: 535, endPoint y: 238, distance: 26.0
click at [535, 238] on div "Janela de atendimento Grade de atendimento Capacidade Transportadoras Veículos …" at bounding box center [540, 253] width 1080 height 507
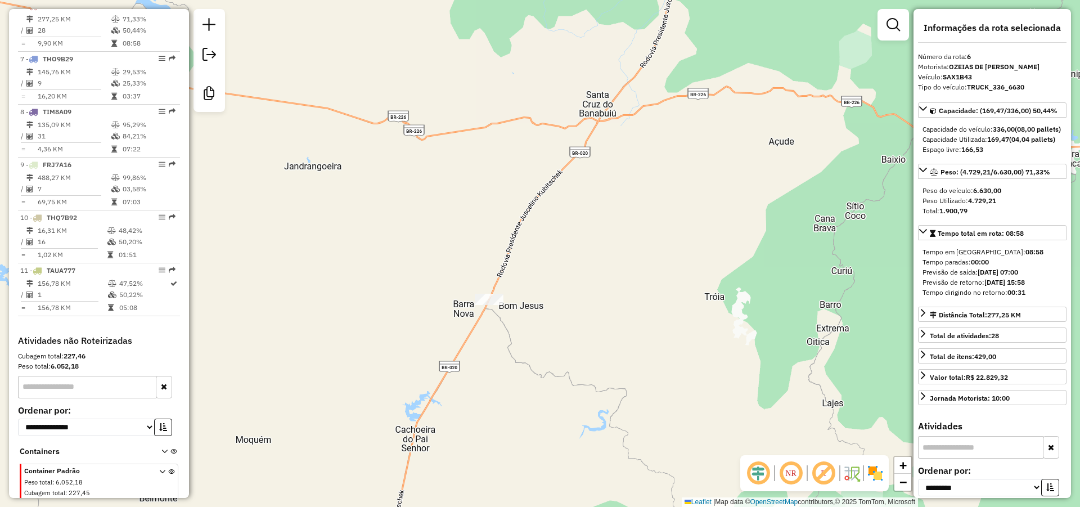
drag, startPoint x: 573, startPoint y: 192, endPoint x: 574, endPoint y: 211, distance: 18.6
click at [574, 211] on div "Janela de atendimento Grade de atendimento Capacidade Transportadoras Veículos …" at bounding box center [540, 253] width 1080 height 507
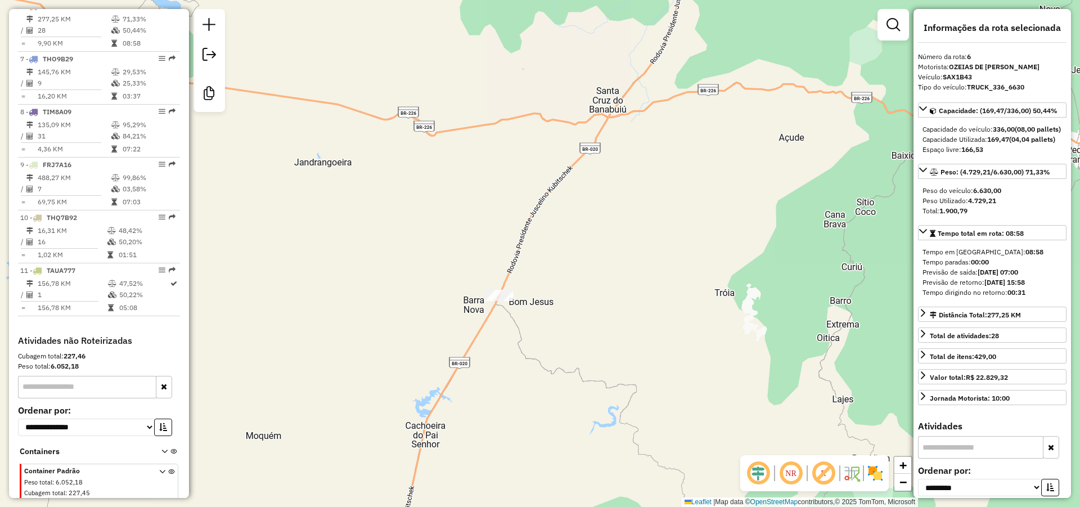
drag, startPoint x: 556, startPoint y: 367, endPoint x: 625, endPoint y: 255, distance: 131.7
click at [624, 255] on div "Janela de atendimento Grade de atendimento Capacidade Transportadoras Veículos …" at bounding box center [540, 253] width 1080 height 507
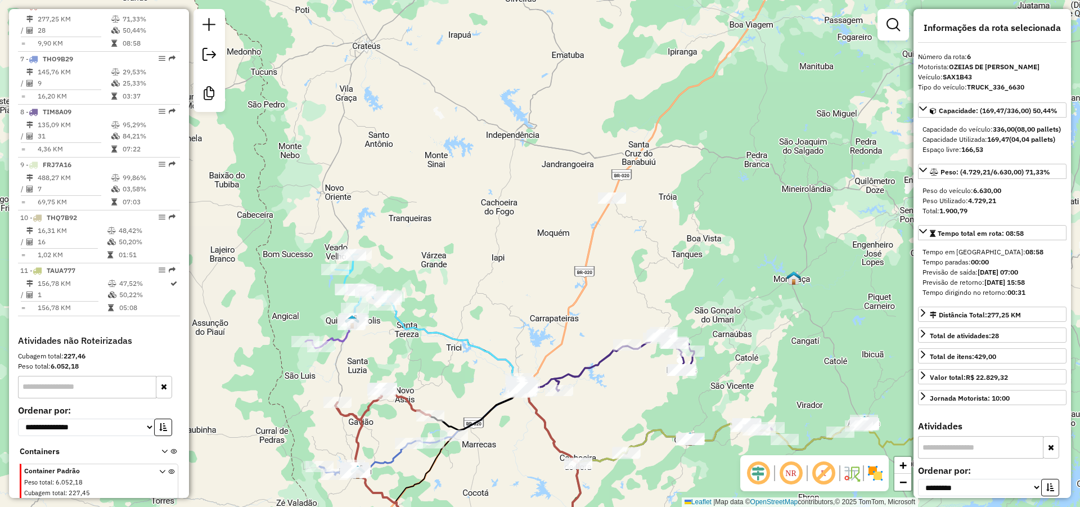
drag, startPoint x: 613, startPoint y: 303, endPoint x: 622, endPoint y: 262, distance: 41.4
click at [622, 262] on div "Janela de atendimento Grade de atendimento Capacidade Transportadoras Veículos …" at bounding box center [540, 253] width 1080 height 507
click at [617, 259] on div "Janela de atendimento Grade de atendimento Capacidade Transportadoras Veículos …" at bounding box center [540, 253] width 1080 height 507
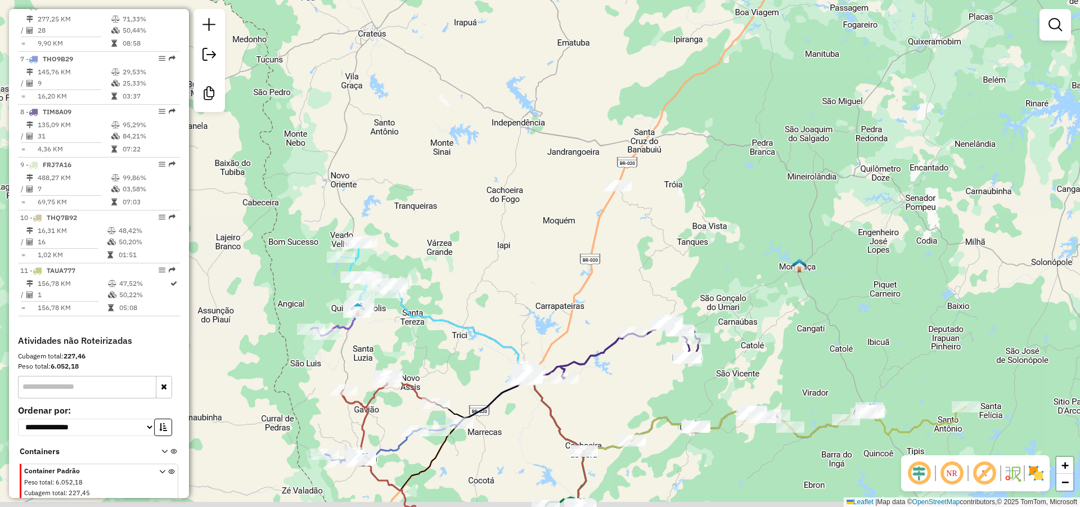
drag, startPoint x: 613, startPoint y: 240, endPoint x: 617, endPoint y: 229, distance: 11.2
click at [617, 229] on div "Janela de atendimento Grade de atendimento Capacidade Transportadoras Veículos …" at bounding box center [540, 253] width 1080 height 507
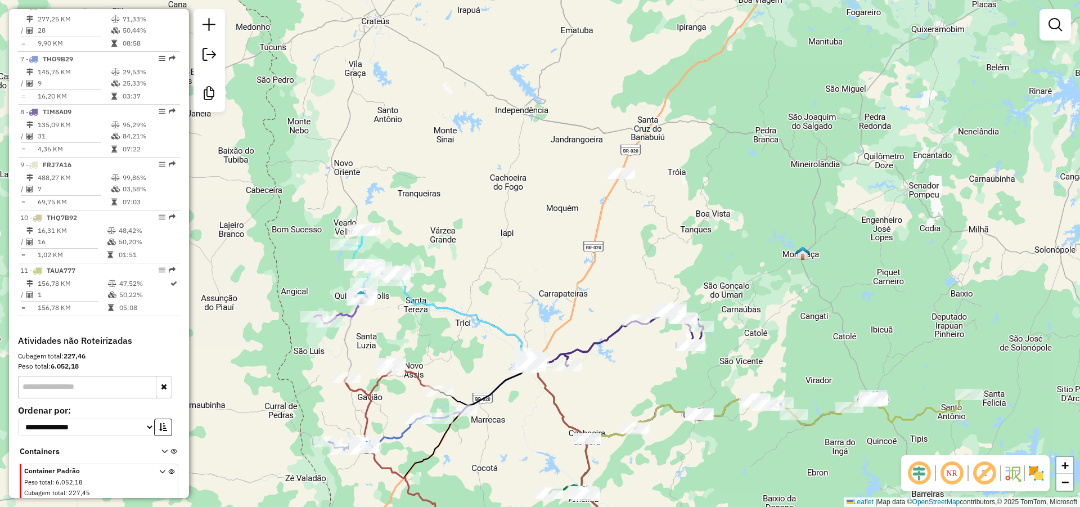
drag, startPoint x: 617, startPoint y: 237, endPoint x: 620, endPoint y: 227, distance: 9.8
click at [620, 227] on div "Janela de atendimento Grade de atendimento Capacidade Transportadoras Veículos …" at bounding box center [540, 253] width 1080 height 507
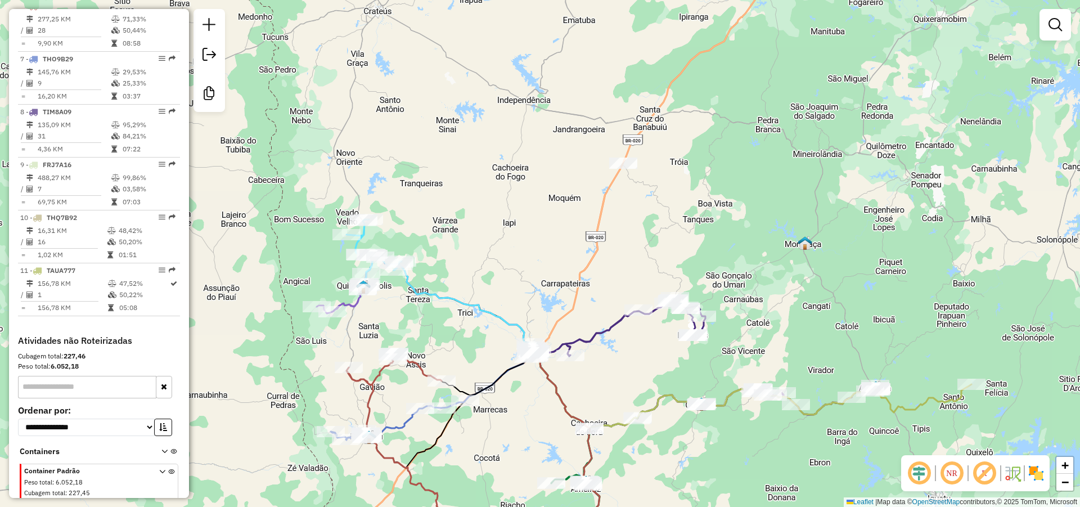
drag, startPoint x: 617, startPoint y: 224, endPoint x: 623, endPoint y: 211, distance: 14.1
click at [623, 211] on div "Janela de atendimento Grade de atendimento Capacidade Transportadoras Veículos …" at bounding box center [540, 253] width 1080 height 507
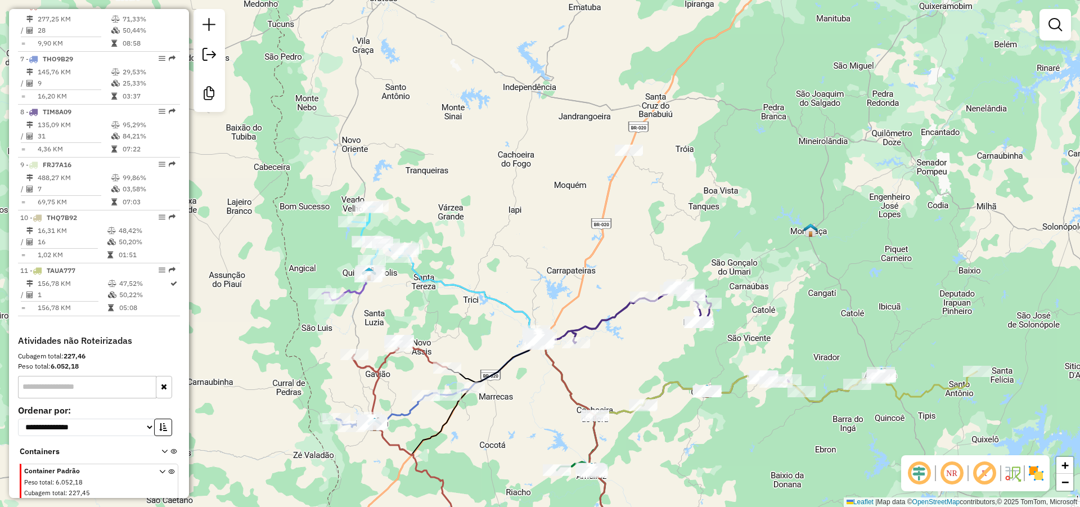
click at [619, 222] on div "Janela de atendimento Grade de atendimento Capacidade Transportadoras Veículos …" at bounding box center [540, 253] width 1080 height 507
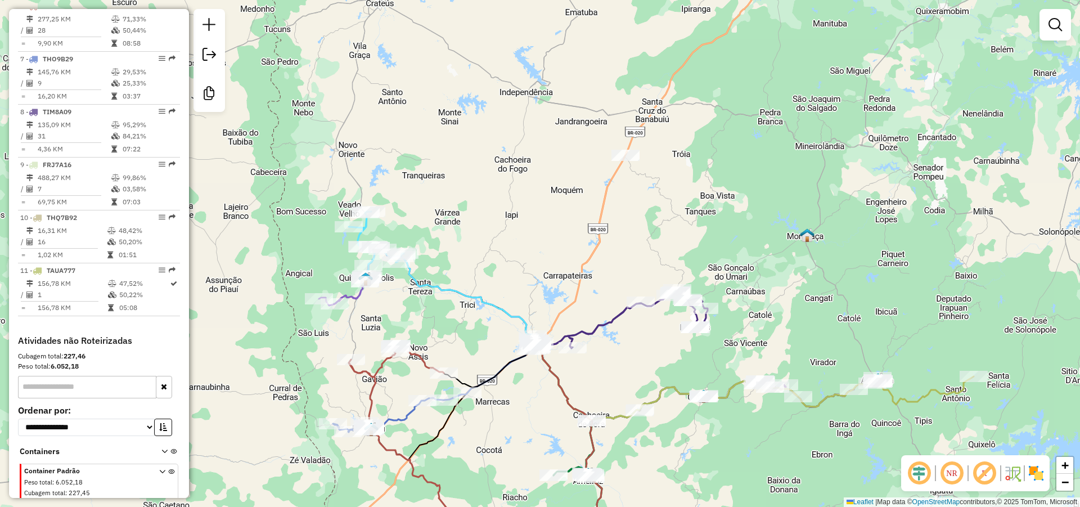
drag, startPoint x: 627, startPoint y: 225, endPoint x: 623, endPoint y: 238, distance: 13.5
click at [623, 238] on div "Janela de atendimento Grade de atendimento Capacidade Transportadoras Veículos …" at bounding box center [540, 253] width 1080 height 507
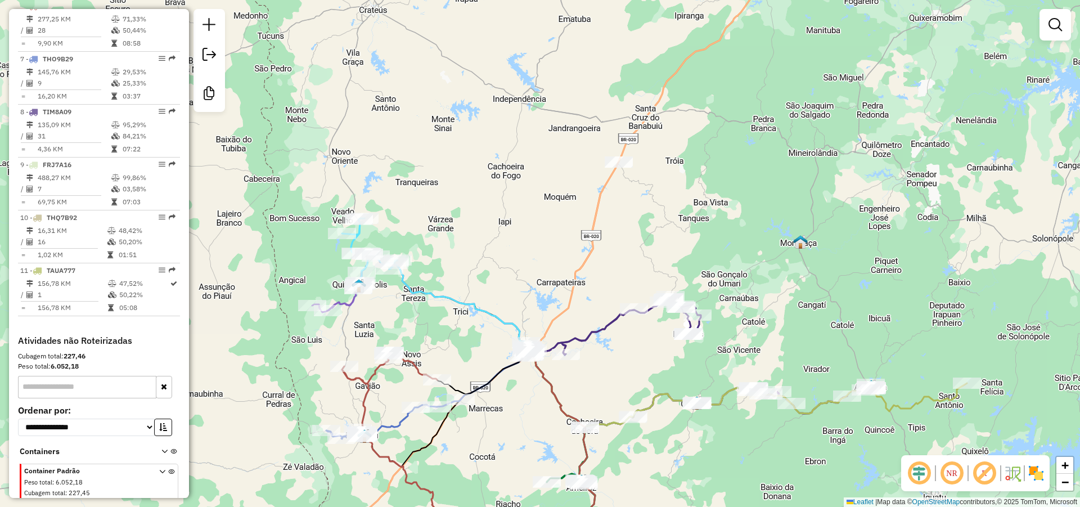
drag, startPoint x: 629, startPoint y: 198, endPoint x: 619, endPoint y: 210, distance: 16.0
click at [620, 209] on div "Janela de atendimento Grade de atendimento Capacidade Transportadoras Veículos …" at bounding box center [540, 253] width 1080 height 507
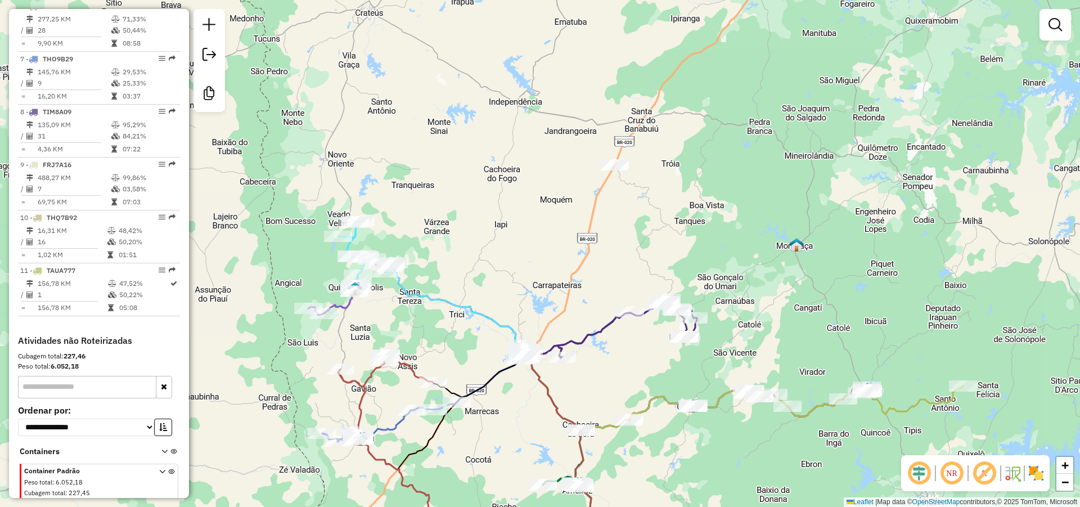
drag, startPoint x: 624, startPoint y: 240, endPoint x: 616, endPoint y: 224, distance: 17.9
click at [616, 224] on div "Janela de atendimento Grade de atendimento Capacidade Transportadoras Veículos …" at bounding box center [540, 253] width 1080 height 507
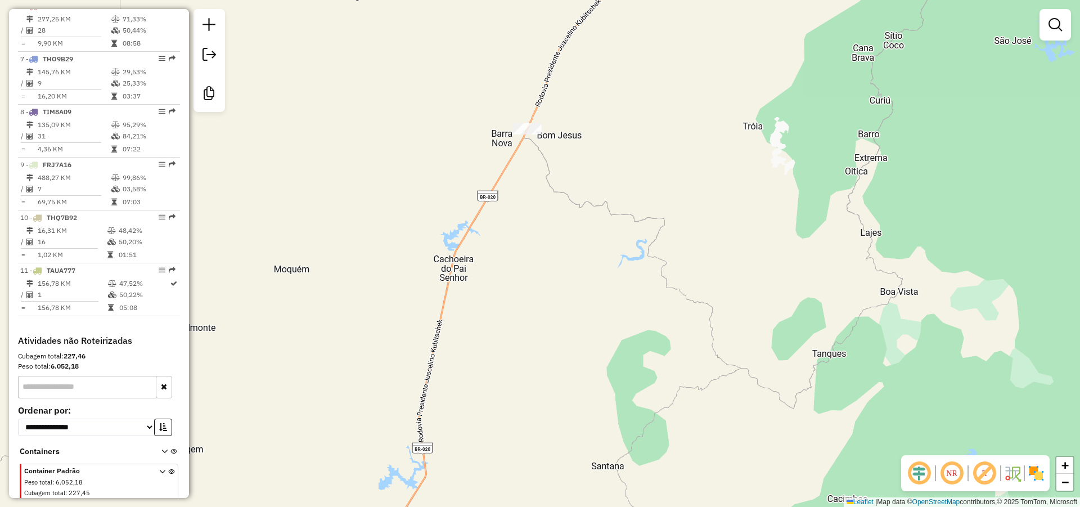
drag, startPoint x: 622, startPoint y: 91, endPoint x: 601, endPoint y: 164, distance: 76.2
click at [608, 162] on div "Janela de atendimento Grade de atendimento Capacidade Transportadoras Veículos …" at bounding box center [540, 253] width 1080 height 507
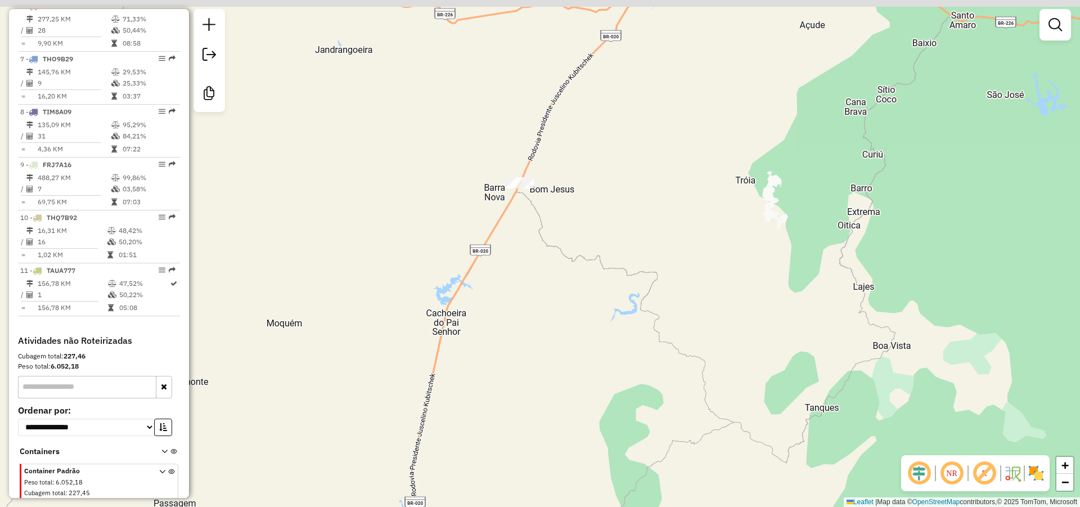
drag, startPoint x: 576, startPoint y: 138, endPoint x: 562, endPoint y: 175, distance: 40.4
click at [571, 161] on div "Janela de atendimento Grade de atendimento Capacidade Transportadoras Veículos …" at bounding box center [540, 253] width 1080 height 507
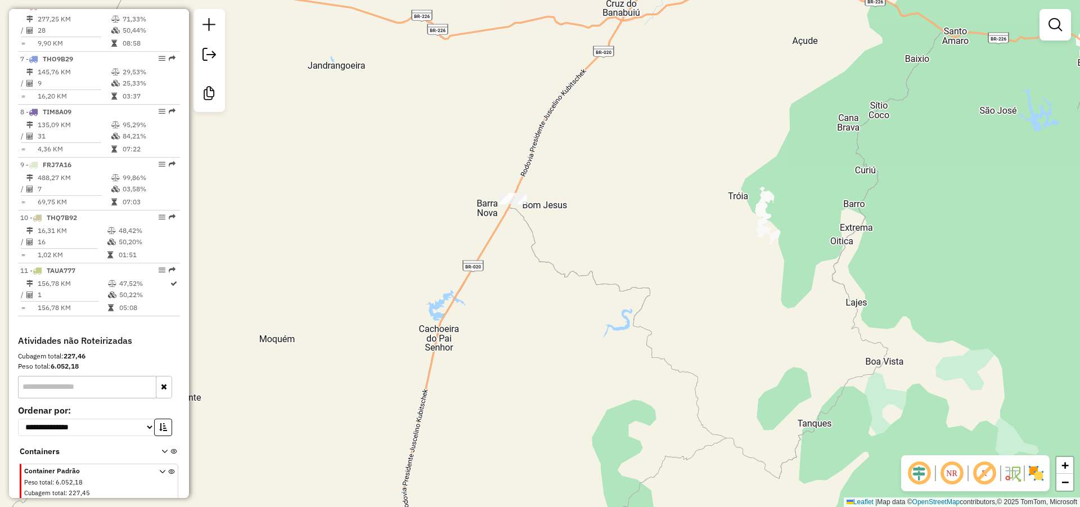
drag, startPoint x: 587, startPoint y: 152, endPoint x: 581, endPoint y: 193, distance: 42.0
click at [581, 193] on div "Janela de atendimento Grade de atendimento Capacidade Transportadoras Veículos …" at bounding box center [540, 253] width 1080 height 507
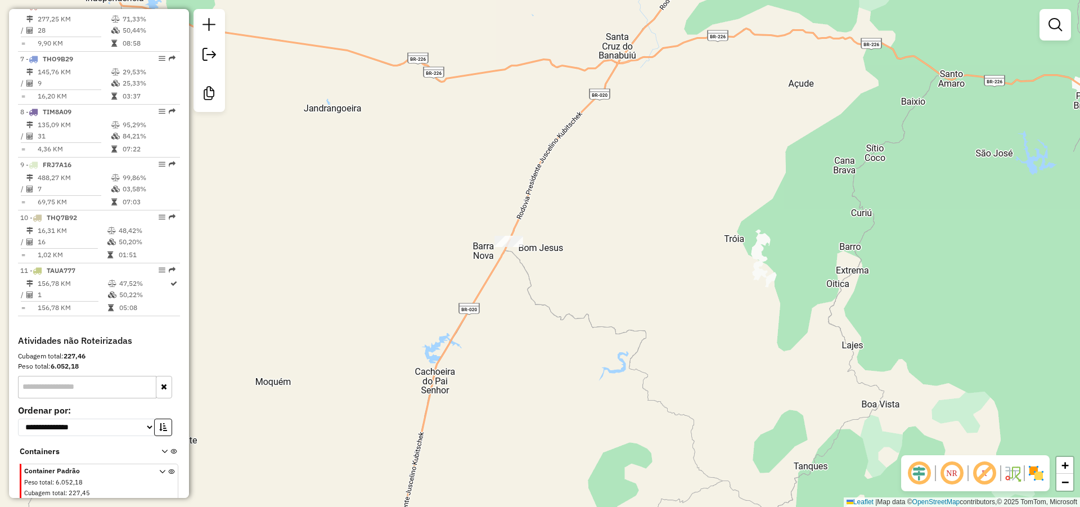
drag, startPoint x: 550, startPoint y: 211, endPoint x: 559, endPoint y: 217, distance: 10.1
click at [558, 217] on div "Janela de atendimento Grade de atendimento Capacidade Transportadoras Veículos …" at bounding box center [540, 253] width 1080 height 507
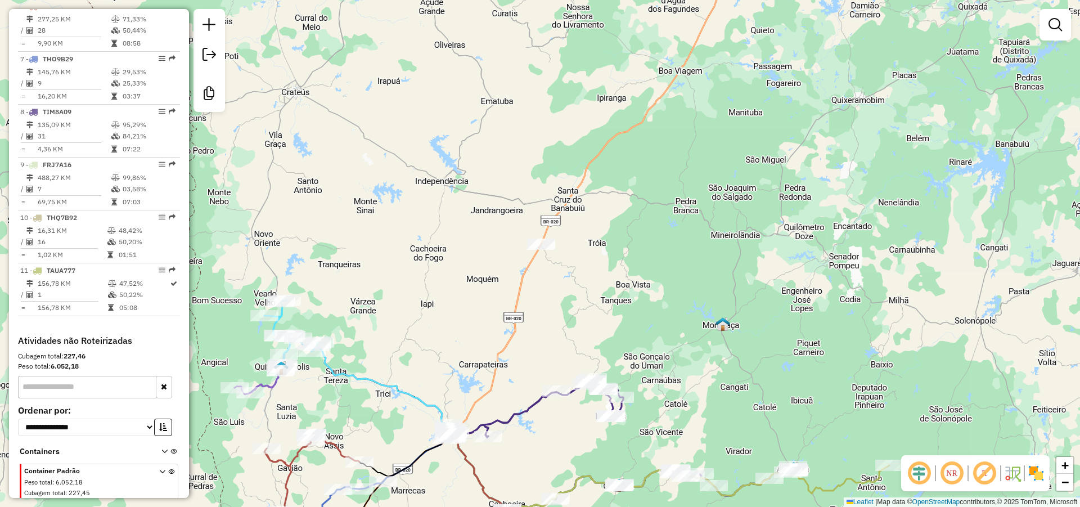
drag, startPoint x: 558, startPoint y: 270, endPoint x: 556, endPoint y: 283, distance: 12.6
click at [556, 283] on div "Janela de atendimento Grade de atendimento Capacidade Transportadoras Veículos …" at bounding box center [540, 253] width 1080 height 507
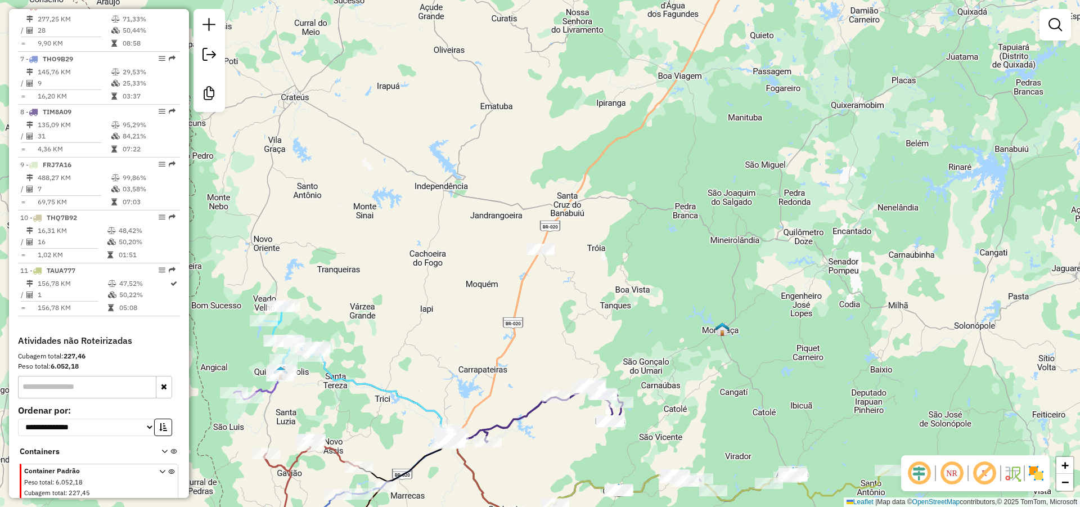
drag, startPoint x: 554, startPoint y: 277, endPoint x: 549, endPoint y: 298, distance: 21.6
click at [549, 298] on div "Janela de atendimento Grade de atendimento Capacidade Transportadoras Veículos …" at bounding box center [540, 253] width 1080 height 507
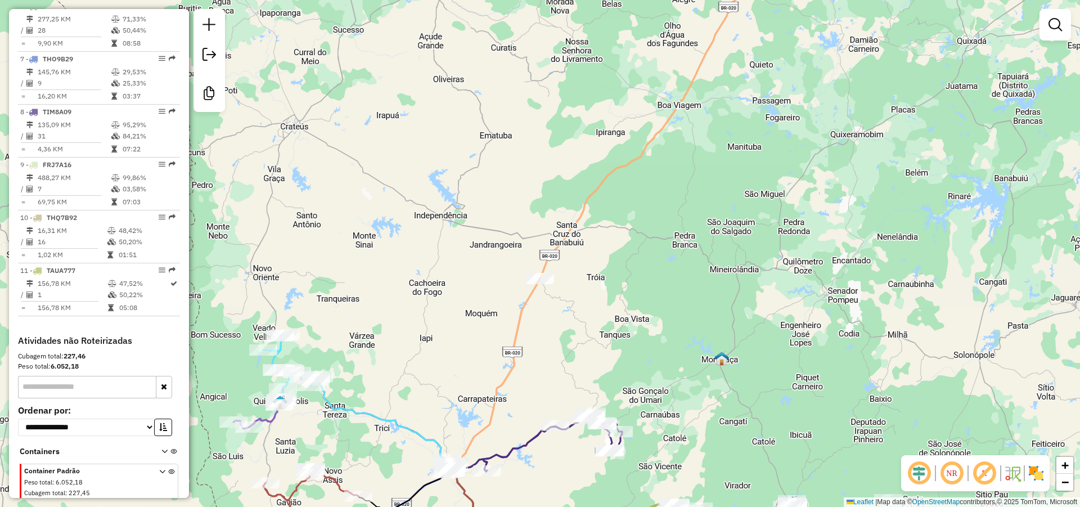
drag, startPoint x: 546, startPoint y: 318, endPoint x: 552, endPoint y: 315, distance: 6.1
click at [552, 315] on div "Janela de atendimento Grade de atendimento Capacidade Transportadoras Veículos …" at bounding box center [540, 253] width 1080 height 507
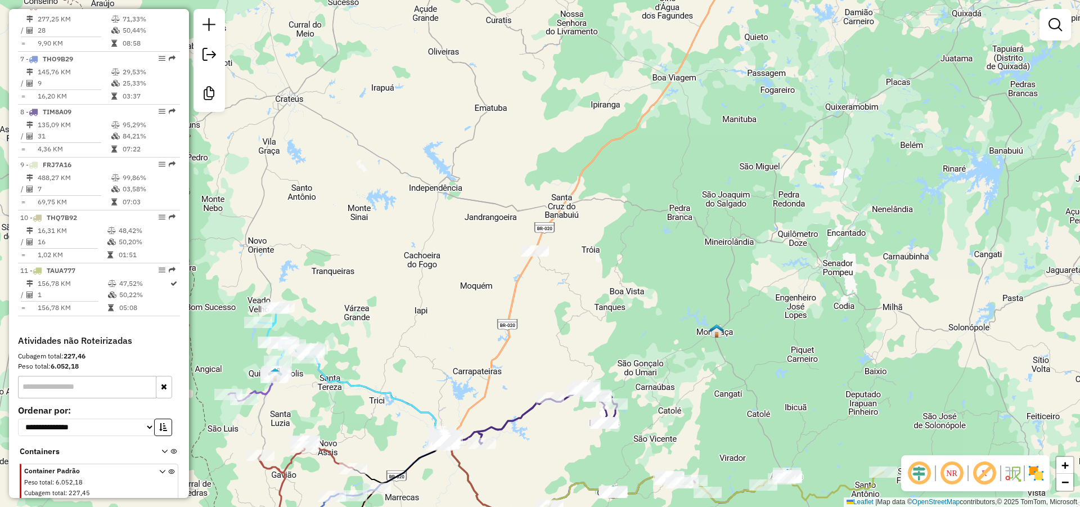
drag, startPoint x: 539, startPoint y: 318, endPoint x: 535, endPoint y: 302, distance: 16.8
click at [535, 303] on div "Janela de atendimento Grade de atendimento Capacidade Transportadoras Veículos …" at bounding box center [540, 253] width 1080 height 507
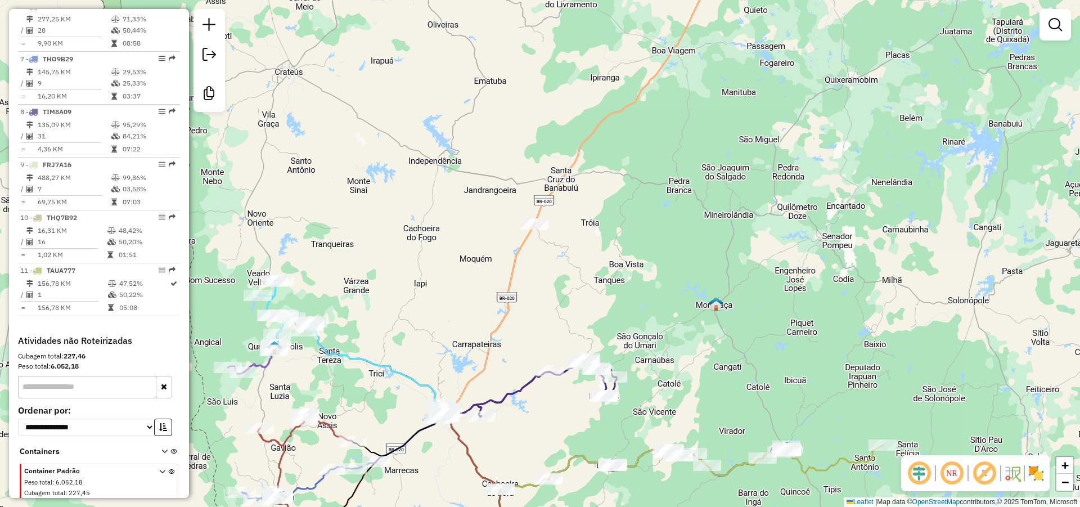
drag, startPoint x: 539, startPoint y: 315, endPoint x: 540, endPoint y: 290, distance: 24.8
click at [540, 290] on div "Janela de atendimento Grade de atendimento Capacidade Transportadoras Veículos …" at bounding box center [540, 253] width 1080 height 507
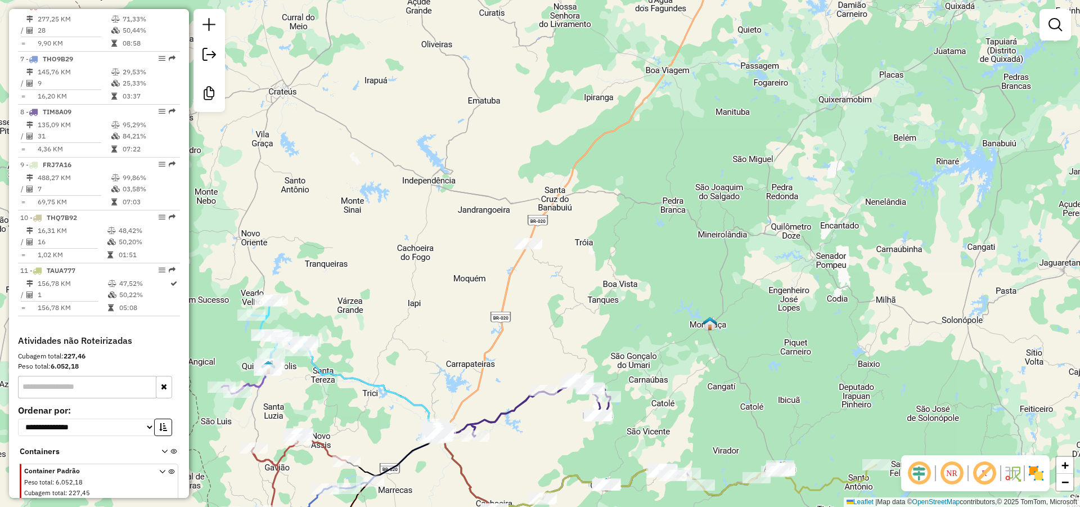
drag, startPoint x: 558, startPoint y: 276, endPoint x: 551, endPoint y: 303, distance: 28.5
click at [551, 303] on div "Janela de atendimento Grade de atendimento Capacidade Transportadoras Veículos …" at bounding box center [540, 253] width 1080 height 507
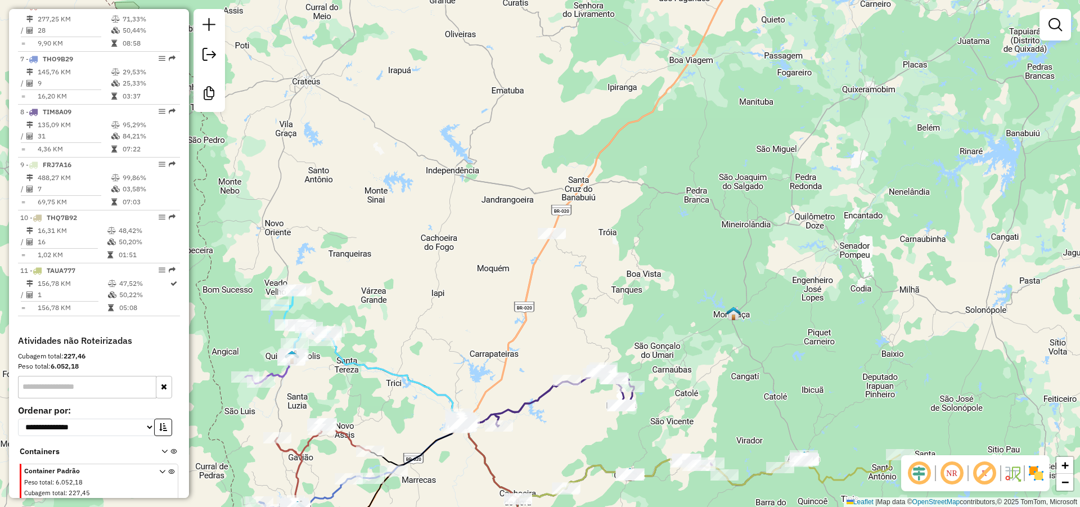
drag, startPoint x: 570, startPoint y: 254, endPoint x: 594, endPoint y: 238, distance: 29.6
click at [594, 238] on div "Janela de atendimento Grade de atendimento Capacidade Transportadoras Veículos …" at bounding box center [540, 253] width 1080 height 507
